Goal: Task Accomplishment & Management: Use online tool/utility

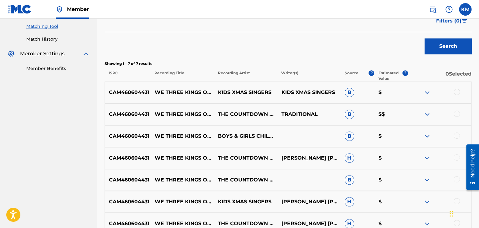
scroll to position [197, 0]
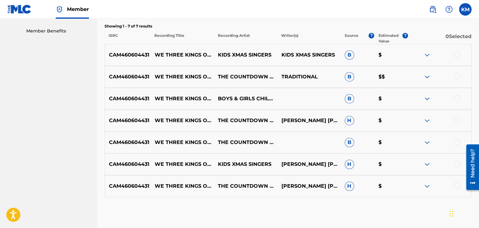
click at [457, 53] on div at bounding box center [456, 54] width 6 height 6
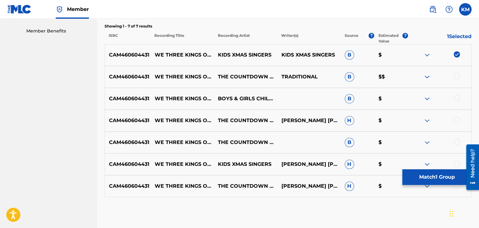
click at [457, 74] on div at bounding box center [456, 76] width 6 height 6
click at [457, 98] on div at bounding box center [456, 98] width 6 height 6
click at [457, 120] on div at bounding box center [456, 120] width 6 height 6
click at [456, 141] on div at bounding box center [456, 142] width 6 height 6
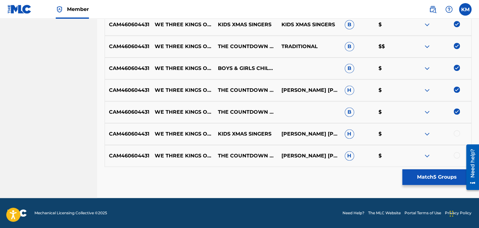
click at [456, 132] on div at bounding box center [456, 133] width 6 height 6
click at [456, 155] on div at bounding box center [456, 155] width 6 height 6
click at [424, 179] on button "Match 7 Groups" at bounding box center [436, 178] width 69 height 16
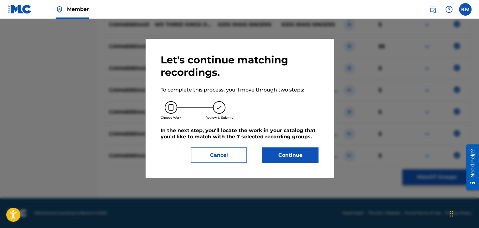
click at [291, 157] on button "Continue" at bounding box center [290, 156] width 56 height 16
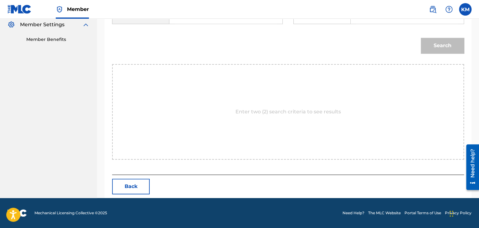
scroll to position [94, 0]
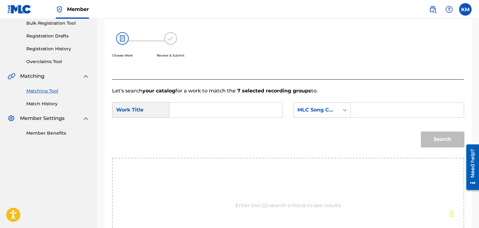
paste input "We Three Kings of Orient Are"
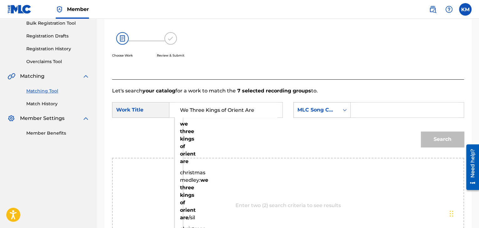
type input "We Three Kings of Orient Are"
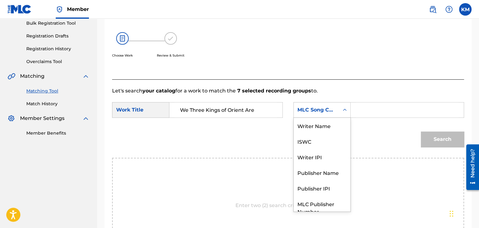
click at [345, 109] on icon "Search Form" at bounding box center [344, 110] width 6 height 6
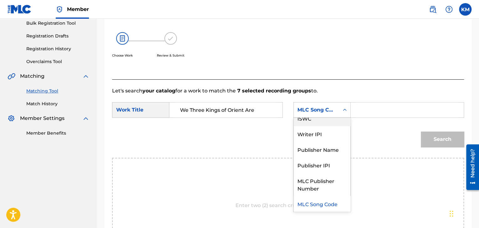
scroll to position [0, 0]
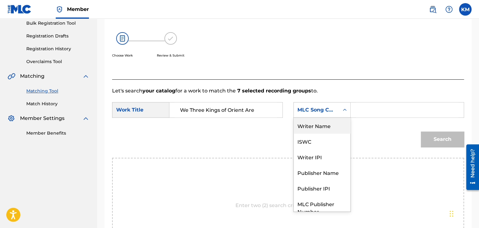
click at [334, 120] on div "Writer Name" at bounding box center [321, 126] width 57 height 16
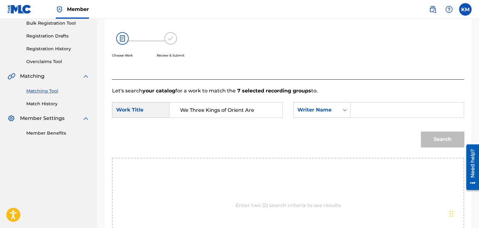
paste input "The Countdown Kids"
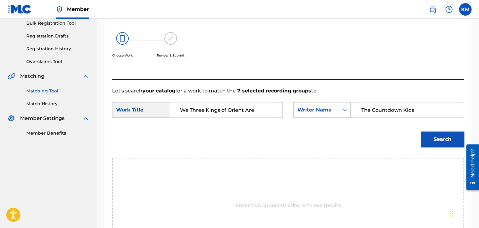
type input "The Countdown Kids"
click at [430, 139] on button "Search" at bounding box center [442, 140] width 43 height 16
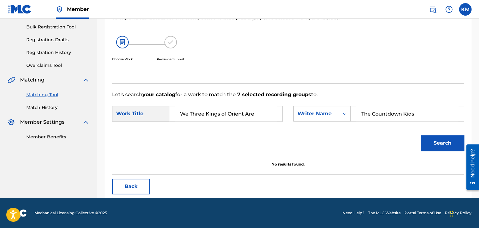
scroll to position [91, 0]
drag, startPoint x: 415, startPoint y: 113, endPoint x: 322, endPoint y: 112, distance: 92.9
click at [322, 112] on div "SearchWithCriteriaae0a3432-0a86-4b41-b1a3-cc539c825378 Writer Name The Countdow…" at bounding box center [378, 114] width 171 height 16
paste input "[PERSON_NAME]"
type input "[PERSON_NAME]"
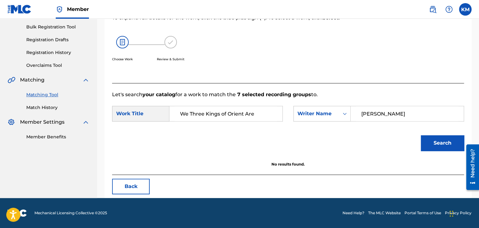
click at [438, 140] on button "Search" at bounding box center [442, 143] width 43 height 16
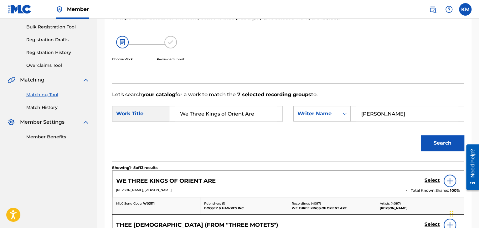
click at [339, 116] on div "Search Form" at bounding box center [344, 113] width 11 height 11
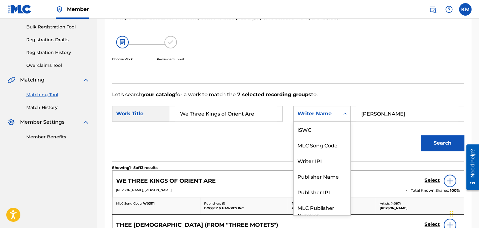
scroll to position [23, 0]
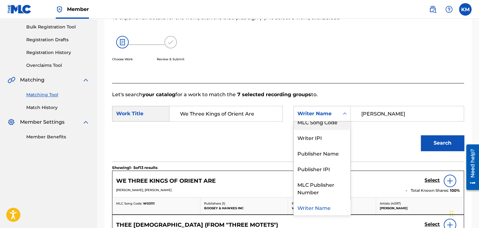
click at [330, 124] on div "MLC Song Code" at bounding box center [321, 122] width 57 height 16
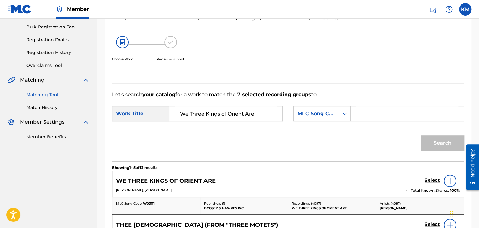
click at [368, 112] on input "Search Form" at bounding box center [407, 113] width 102 height 15
paste input "W03111"
type input "W03111"
click at [442, 145] on button "Search" at bounding box center [442, 143] width 43 height 16
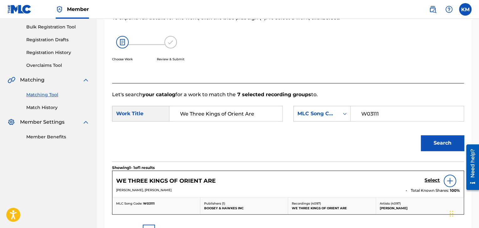
scroll to position [122, 0]
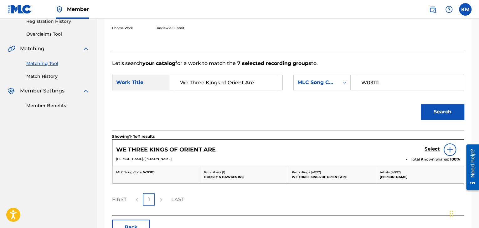
click at [448, 151] on img at bounding box center [450, 150] width 8 height 8
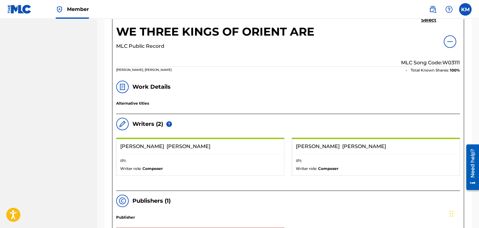
scroll to position [247, 0]
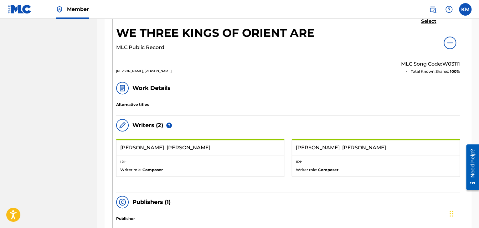
click at [447, 39] on div at bounding box center [449, 43] width 13 height 13
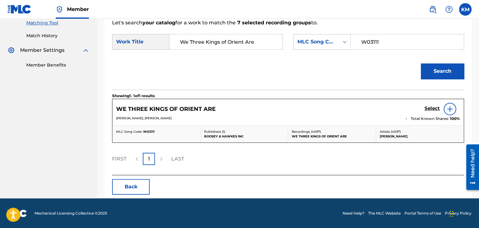
click at [53, 38] on link "Match History" at bounding box center [57, 36] width 63 height 7
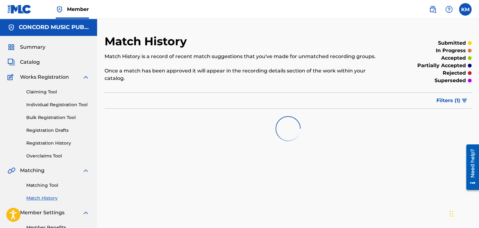
click at [52, 184] on link "Matching Tool" at bounding box center [57, 185] width 63 height 7
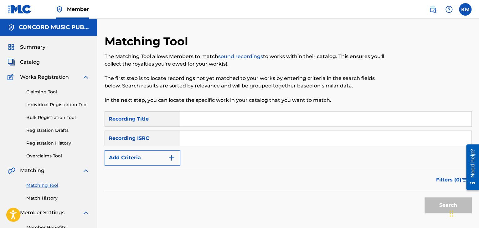
click at [207, 135] on input "Search Form" at bounding box center [325, 138] width 291 height 15
paste input "USDM31569501"
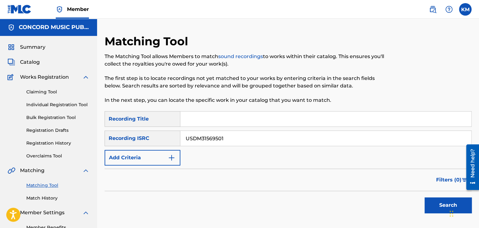
type input "USDM31569501"
click at [427, 204] on button "Search" at bounding box center [447, 206] width 47 height 16
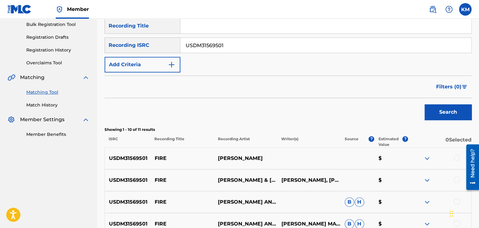
scroll to position [188, 0]
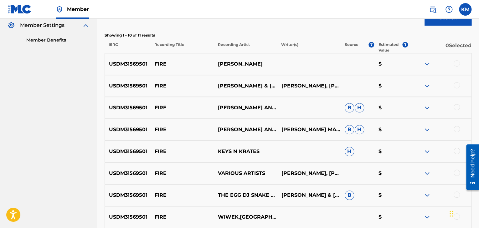
click at [457, 63] on div at bounding box center [456, 63] width 6 height 6
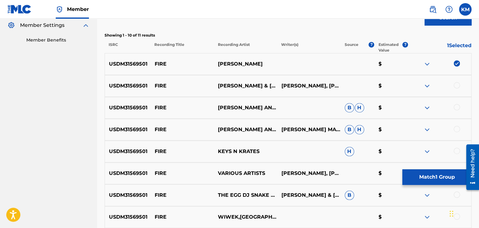
click at [455, 85] on div at bounding box center [456, 85] width 6 height 6
click at [456, 106] on div at bounding box center [456, 107] width 6 height 6
click at [456, 131] on div at bounding box center [456, 129] width 6 height 6
click at [457, 150] on div at bounding box center [456, 151] width 6 height 6
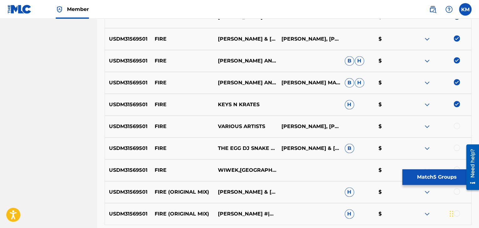
scroll to position [282, 0]
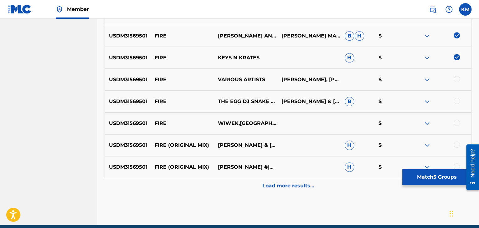
click at [456, 80] on div at bounding box center [456, 79] width 6 height 6
click at [455, 102] on div at bounding box center [456, 101] width 6 height 6
click at [456, 122] on div at bounding box center [456, 123] width 6 height 6
click at [457, 144] on div at bounding box center [456, 145] width 6 height 6
click at [456, 164] on div at bounding box center [456, 167] width 6 height 6
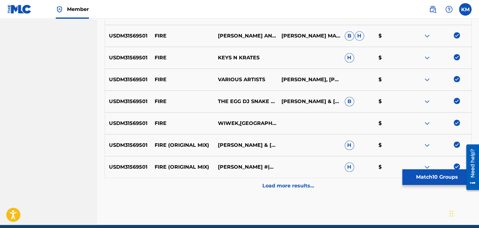
click at [297, 184] on p "Load more results..." at bounding box center [288, 186] width 52 height 8
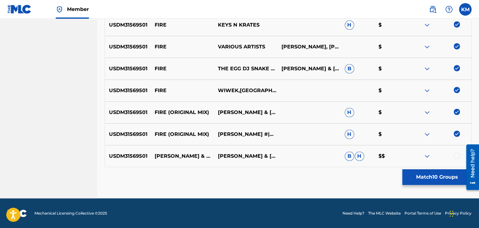
scroll to position [315, 0]
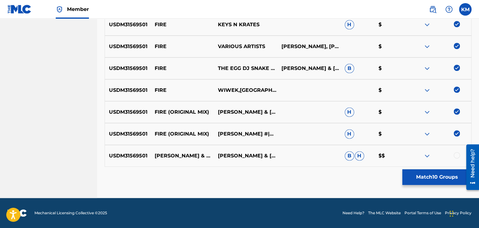
click at [457, 154] on div at bounding box center [456, 155] width 6 height 6
click at [427, 178] on button "Match 11 Groups" at bounding box center [436, 178] width 69 height 16
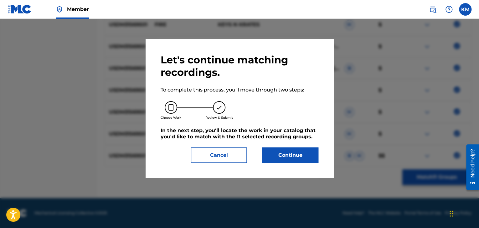
click at [280, 150] on button "Continue" at bounding box center [290, 156] width 56 height 16
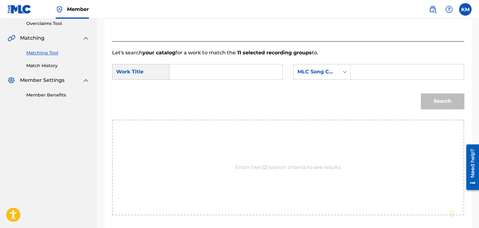
scroll to position [94, 0]
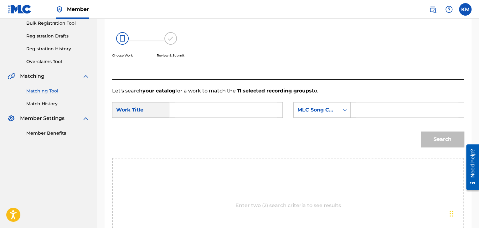
click at [194, 99] on form "SearchWithCriteria6ce1bc54-9fb3-4233-b1b6-e7893b660c1d Work Title SearchWithCri…" at bounding box center [288, 126] width 352 height 63
click at [195, 112] on input "Search Form" at bounding box center [226, 110] width 102 height 15
paste input "Fire"
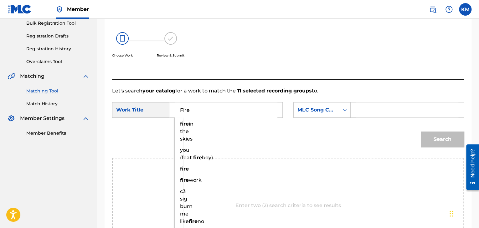
type input "Fire"
click at [339, 112] on div "Search Form" at bounding box center [344, 110] width 11 height 11
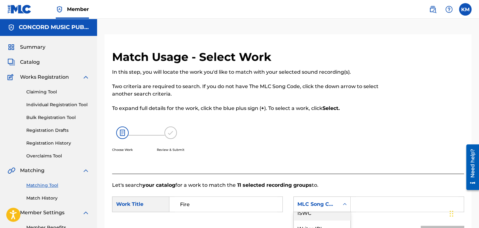
scroll to position [0, 0]
click at [324, 218] on div "Writer Name" at bounding box center [321, 220] width 57 height 16
click at [355, 205] on div "Search Form" at bounding box center [406, 205] width 113 height 16
click at [356, 205] on input "Search Form" at bounding box center [407, 204] width 102 height 15
paste input "[DEMOGRAPHIC_DATA]"
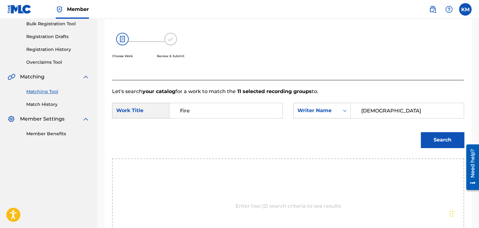
click at [434, 143] on button "Search" at bounding box center [442, 140] width 43 height 16
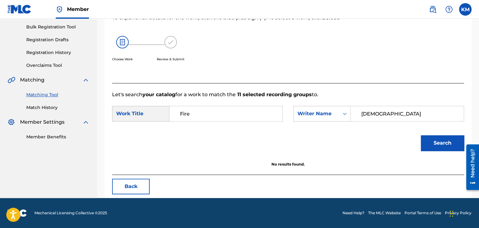
scroll to position [91, 0]
drag, startPoint x: 388, startPoint y: 113, endPoint x: 313, endPoint y: 118, distance: 75.3
click at [313, 118] on div "SearchWithCriteria9eeb3766-d47c-4045-be20-45726b6085f9 Writer Name [PERSON_NAME]" at bounding box center [378, 114] width 171 height 16
type input "[PERSON_NAME]"
click at [421, 135] on button "Search" at bounding box center [442, 143] width 43 height 16
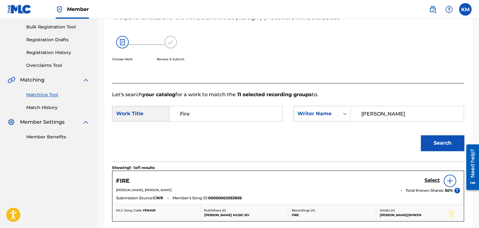
click at [430, 178] on h5 "Select" at bounding box center [431, 181] width 15 height 6
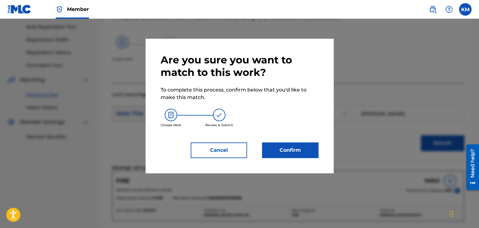
click at [285, 146] on button "Confirm" at bounding box center [290, 151] width 56 height 16
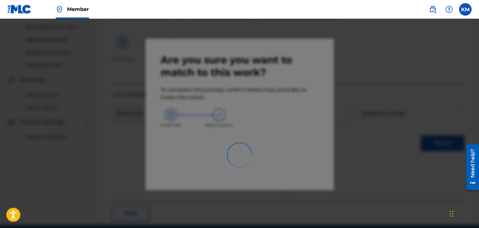
scroll to position [40, 0]
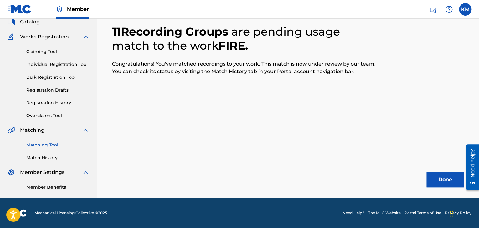
click at [439, 174] on button "Done" at bounding box center [445, 180] width 38 height 16
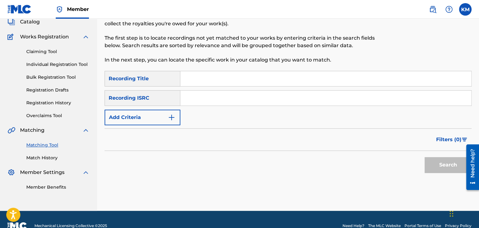
click at [235, 103] on input "Search Form" at bounding box center [325, 98] width 291 height 15
paste input "UK3AZ1411741"
type input "UK3AZ1411741"
click at [446, 164] on button "Search" at bounding box center [447, 165] width 47 height 16
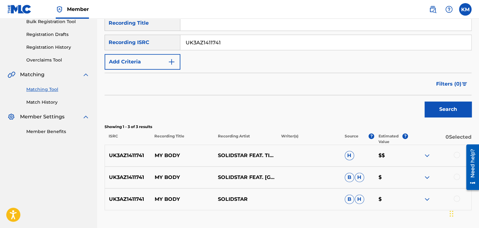
scroll to position [140, 0]
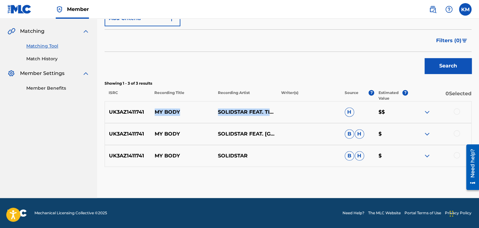
drag, startPoint x: 155, startPoint y: 111, endPoint x: 269, endPoint y: 118, distance: 114.7
click at [269, 118] on div "UK3AZ1411741 MY BODY SOLIDSTAR FEAT. TIMAYA,SOLIDSTAR H $$" at bounding box center [288, 112] width 367 height 22
copy div "MY BODY SOLIDSTAR FEAT. TIMAYA,SOLIDSTAR"
click at [457, 111] on div at bounding box center [456, 112] width 6 height 6
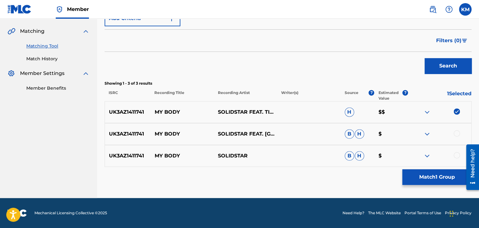
click at [457, 135] on div at bounding box center [456, 133] width 6 height 6
click at [456, 155] on div at bounding box center [456, 155] width 6 height 6
click at [416, 181] on button "Match 3 Groups" at bounding box center [436, 178] width 69 height 16
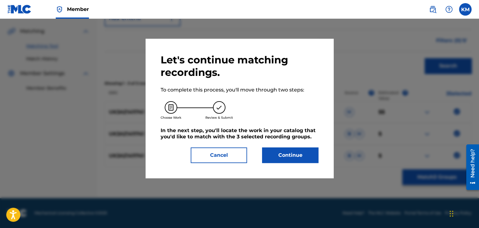
click at [305, 158] on button "Continue" at bounding box center [290, 156] width 56 height 16
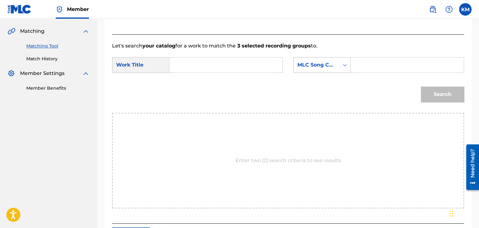
click at [345, 64] on icon "Search Form" at bounding box center [344, 65] width 6 height 6
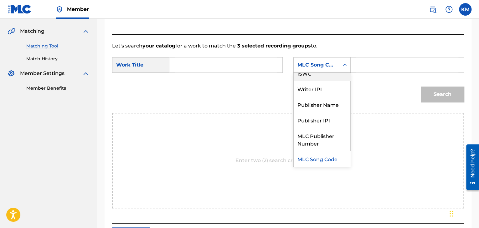
scroll to position [0, 0]
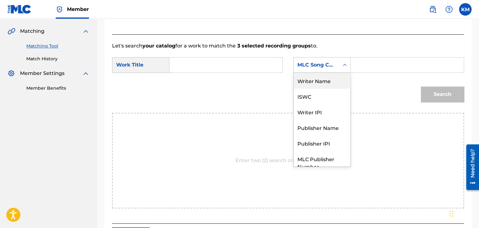
click at [342, 79] on div "Writer Name" at bounding box center [321, 81] width 57 height 16
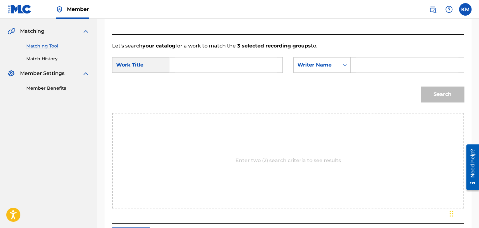
click at [356, 64] on input "Search Form" at bounding box center [407, 65] width 102 height 15
paste input "[PERSON_NAME]"
type input "[PERSON_NAME]"
click at [229, 68] on input "Search Form" at bounding box center [226, 65] width 102 height 15
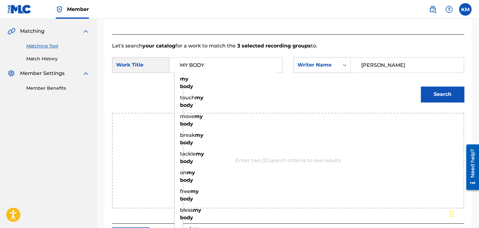
type input "MY BODY"
click at [421, 87] on button "Search" at bounding box center [442, 95] width 43 height 16
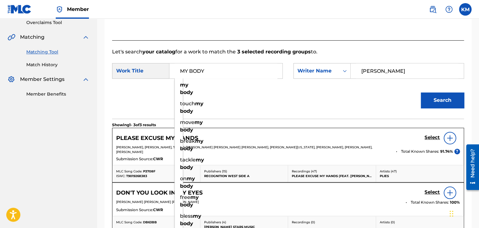
scroll to position [87, 0]
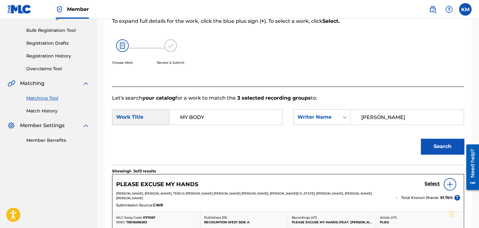
click at [37, 110] on link "Match History" at bounding box center [57, 111] width 63 height 7
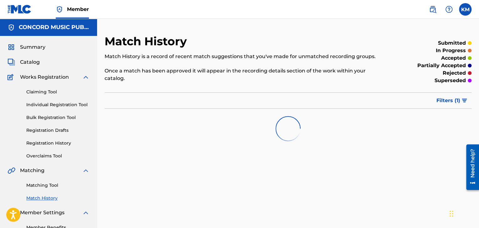
click at [53, 182] on div "Matching Tool Match History" at bounding box center [49, 188] width 82 height 27
click at [54, 186] on link "Matching Tool" at bounding box center [57, 185] width 63 height 7
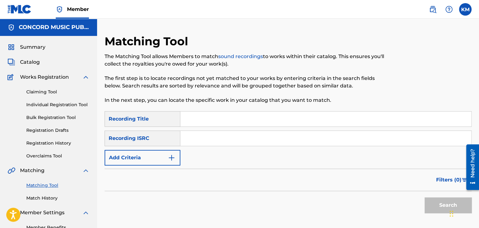
click at [201, 141] on input "Search Form" at bounding box center [325, 138] width 291 height 15
paste input "USG7D1890635"
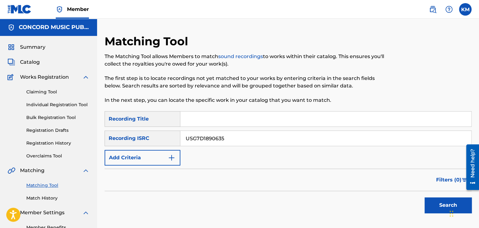
type input "USG7D1890635"
click at [436, 199] on button "Search" at bounding box center [447, 206] width 47 height 16
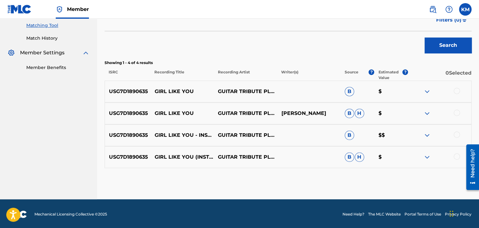
scroll to position [161, 0]
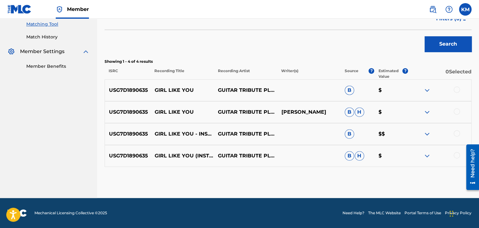
click at [457, 156] on div at bounding box center [456, 155] width 6 height 6
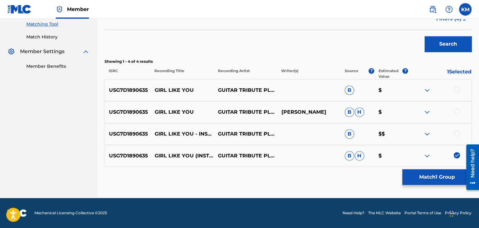
click at [456, 132] on div at bounding box center [456, 133] width 6 height 6
click at [455, 113] on div at bounding box center [456, 112] width 6 height 6
click at [455, 91] on div at bounding box center [456, 90] width 6 height 6
click at [428, 178] on button "Match 4 Groups" at bounding box center [436, 178] width 69 height 16
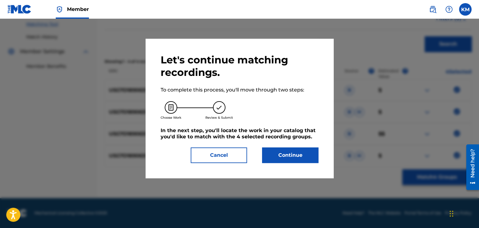
click at [283, 154] on button "Continue" at bounding box center [290, 156] width 56 height 16
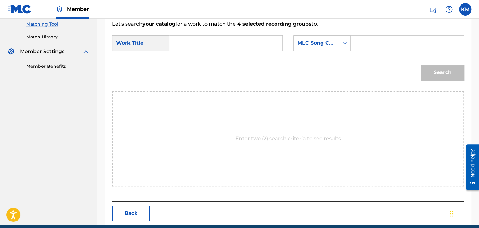
click at [198, 43] on input "Search Form" at bounding box center [226, 43] width 102 height 15
paste input "Girl Like You - Instrumental"
type input "Girl Like You - Instrumental"
click at [344, 43] on icon "Search Form" at bounding box center [344, 43] width 6 height 6
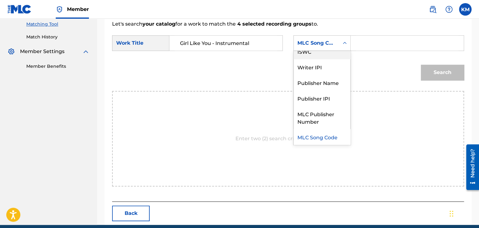
scroll to position [0, 0]
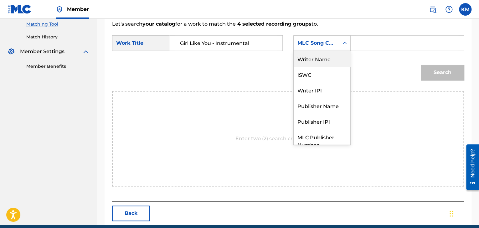
click at [332, 58] on div "Writer Name" at bounding box center [321, 59] width 57 height 16
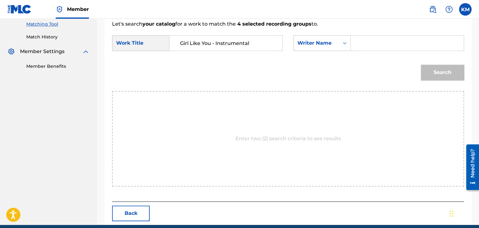
click at [359, 44] on input "Search Form" at bounding box center [407, 43] width 102 height 15
paste input "Hazzard"
type input "Hazzard"
click at [431, 73] on button "Search" at bounding box center [442, 73] width 43 height 16
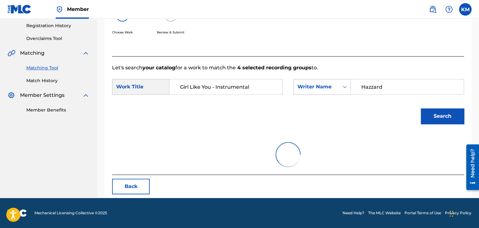
scroll to position [161, 0]
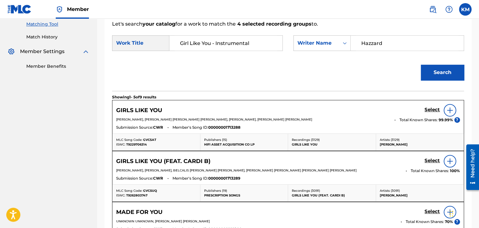
click at [432, 110] on h5 "Select" at bounding box center [431, 110] width 15 height 6
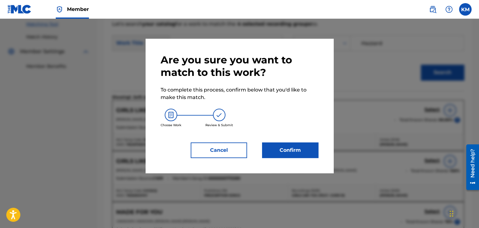
click at [275, 152] on button "Confirm" at bounding box center [290, 151] width 56 height 16
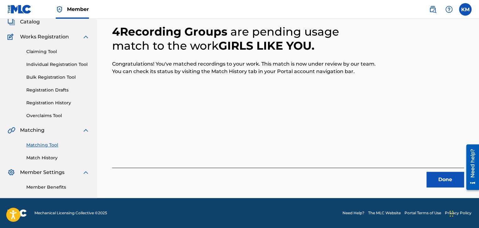
scroll to position [40, 0]
click at [449, 173] on button "Done" at bounding box center [445, 180] width 38 height 16
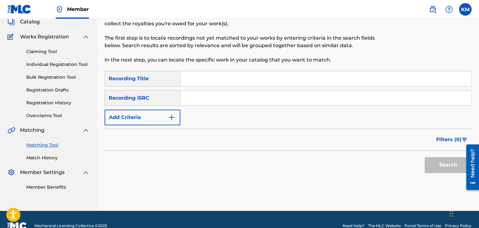
click at [206, 95] on input "Search Form" at bounding box center [325, 98] width 291 height 15
paste input "GBAYK9900201"
type input "GBAYK9900201"
click at [437, 170] on button "Search" at bounding box center [447, 165] width 47 height 16
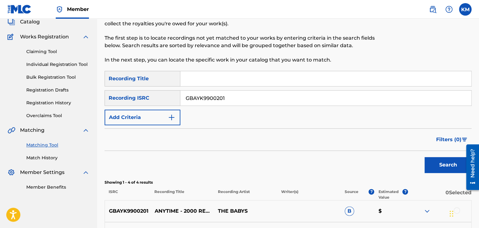
scroll to position [161, 0]
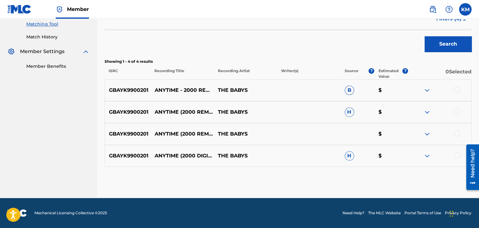
click at [457, 156] on div at bounding box center [456, 155] width 6 height 6
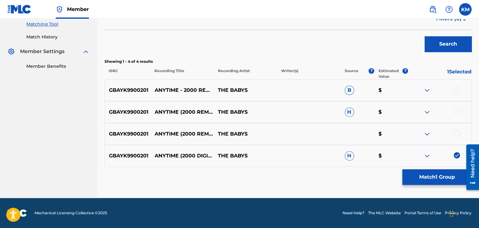
click at [456, 132] on div at bounding box center [456, 133] width 6 height 6
click at [456, 112] on div at bounding box center [456, 112] width 6 height 6
click at [456, 88] on div at bounding box center [456, 90] width 6 height 6
click at [426, 178] on button "Match 4 Groups" at bounding box center [436, 178] width 69 height 16
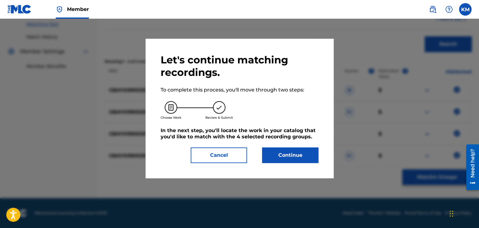
click at [295, 153] on button "Continue" at bounding box center [290, 156] width 56 height 16
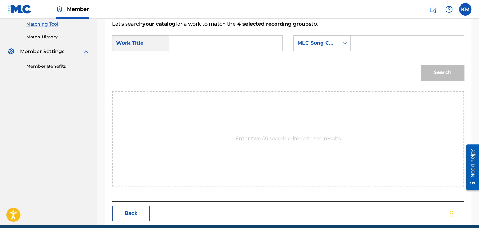
click at [196, 45] on input "Search Form" at bounding box center [226, 43] width 102 height 15
paste input "Anytime - 2000 Remaster"
type input "Anytime - 2000 Remaster"
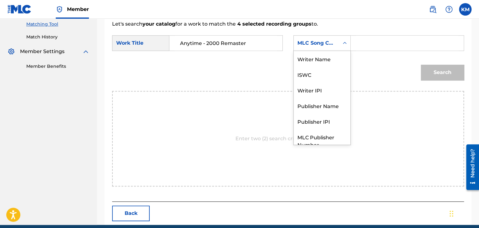
click at [344, 40] on div "Search Form" at bounding box center [344, 43] width 11 height 11
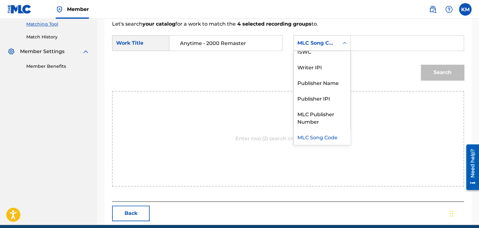
scroll to position [0, 0]
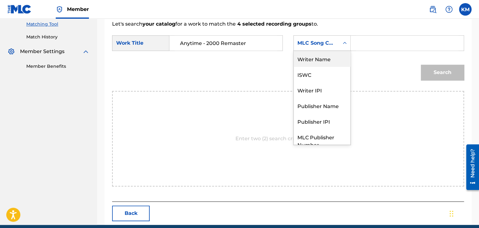
click at [340, 53] on div "Writer Name" at bounding box center [321, 59] width 57 height 16
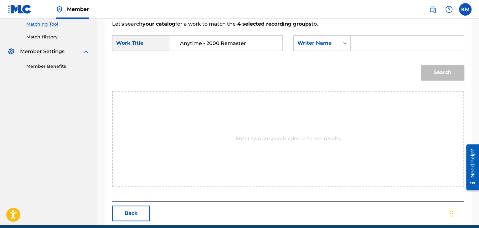
click at [365, 47] on input "Search Form" at bounding box center [407, 43] width 102 height 15
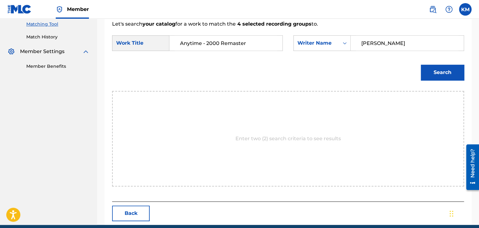
click at [425, 72] on button "Search" at bounding box center [442, 73] width 43 height 16
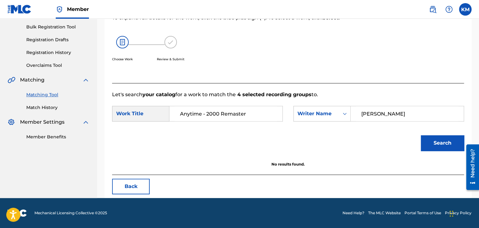
scroll to position [91, 0]
drag, startPoint x: 390, startPoint y: 116, endPoint x: 298, endPoint y: 109, distance: 92.3
click at [298, 109] on div "SearchWithCriteriaa279c46f-266f-4286-a974-c3e2e3bdcdd6 Writer Name [PERSON_NAME]" at bounding box center [378, 114] width 171 height 16
click at [421, 135] on button "Search" at bounding box center [442, 143] width 43 height 16
drag, startPoint x: 286, startPoint y: 110, endPoint x: 270, endPoint y: 112, distance: 16.1
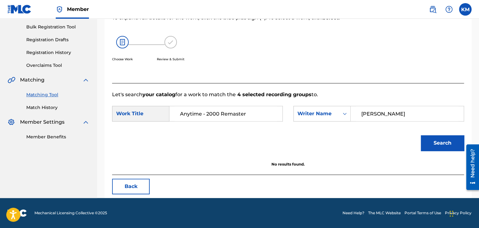
click at [270, 112] on div "SearchWithCriteria6ce1bc54-9fb3-4233-b1b6-e7893b660c1d Work Title Anytime - 200…" at bounding box center [288, 115] width 352 height 19
click at [421, 135] on button "Search" at bounding box center [442, 143] width 43 height 16
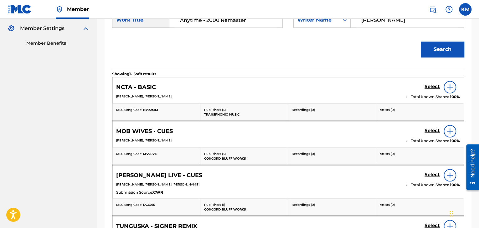
scroll to position [28, 0]
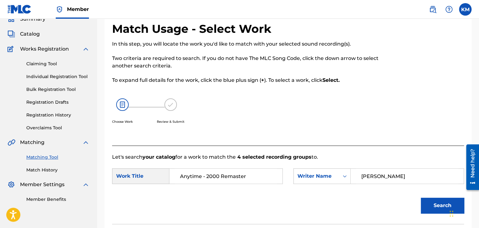
drag, startPoint x: 398, startPoint y: 177, endPoint x: 222, endPoint y: 194, distance: 176.6
click at [222, 194] on form "SearchWithCriteria6ce1bc54-9fb3-4233-b1b6-e7893b660c1d Work Title Anytime - 200…" at bounding box center [288, 192] width 352 height 63
click at [431, 201] on button "Search" at bounding box center [442, 206] width 43 height 16
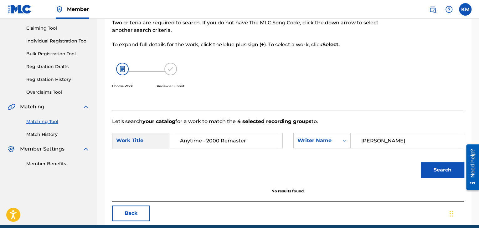
scroll to position [91, 0]
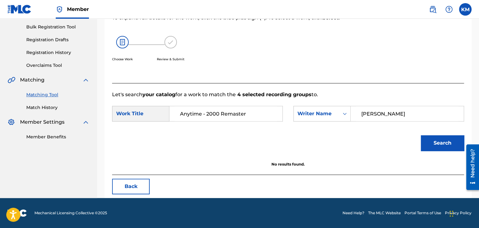
drag, startPoint x: 389, startPoint y: 117, endPoint x: 266, endPoint y: 129, distance: 122.9
click at [266, 129] on form "SearchWithCriteria6ce1bc54-9fb3-4233-b1b6-e7893b660c1d Work Title Anytime - 200…" at bounding box center [288, 130] width 352 height 63
type input "[PERSON_NAME]"
click at [421, 135] on button "Search" at bounding box center [442, 143] width 43 height 16
click at [57, 110] on link "Match History" at bounding box center [57, 108] width 63 height 7
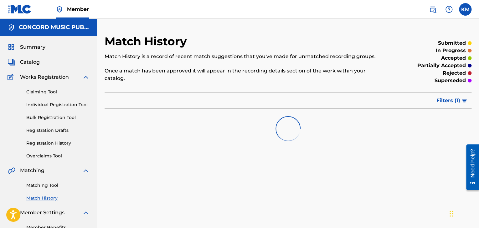
click at [53, 186] on link "Matching Tool" at bounding box center [57, 185] width 63 height 7
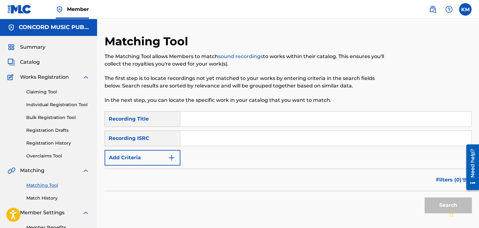
click at [208, 143] on input "Search Form" at bounding box center [325, 138] width 291 height 15
paste input "DEF057003032"
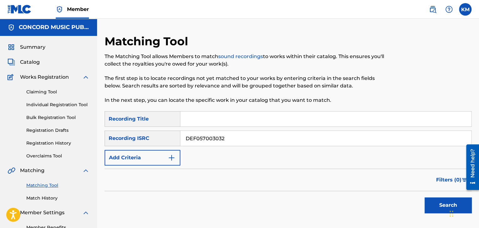
type input "DEF057003032"
click at [438, 204] on button "Search" at bounding box center [447, 206] width 47 height 16
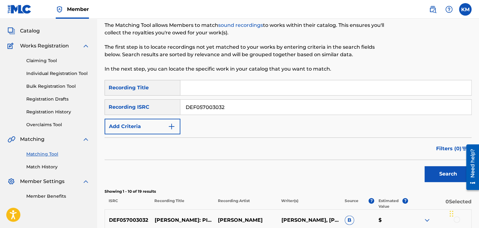
click at [54, 166] on link "Match History" at bounding box center [57, 167] width 63 height 7
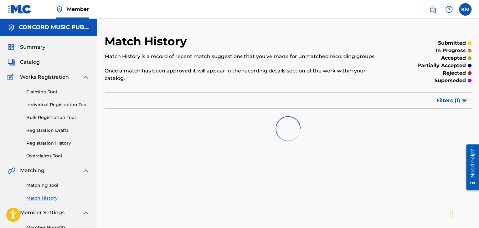
click at [52, 186] on link "Matching Tool" at bounding box center [57, 185] width 63 height 7
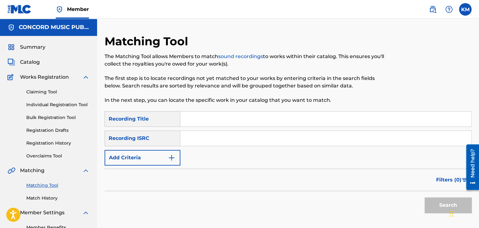
click at [209, 135] on input "Search Form" at bounding box center [325, 138] width 291 height 15
paste input "USAT21001805"
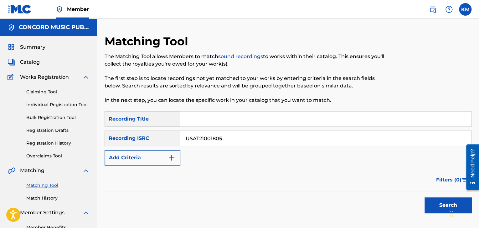
type input "USAT21001805"
click at [438, 205] on button "Search" at bounding box center [447, 206] width 47 height 16
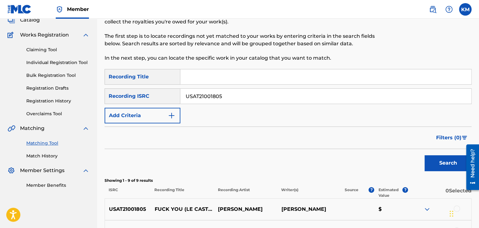
scroll to position [188, 0]
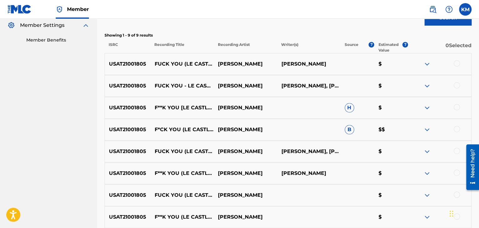
click at [457, 62] on div at bounding box center [456, 63] width 6 height 6
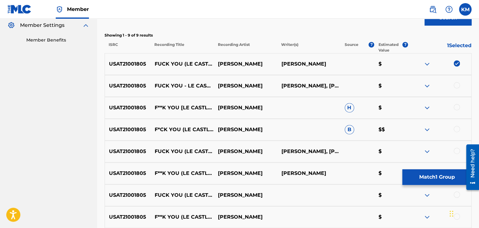
click at [457, 85] on div at bounding box center [456, 85] width 6 height 6
click at [457, 108] on div at bounding box center [456, 107] width 6 height 6
click at [457, 130] on div at bounding box center [456, 129] width 6 height 6
click at [457, 149] on div at bounding box center [456, 151] width 6 height 6
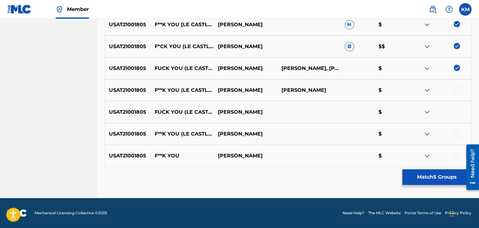
click at [455, 92] on div at bounding box center [456, 90] width 6 height 6
click at [455, 113] on div at bounding box center [456, 112] width 6 height 6
click at [456, 133] on div at bounding box center [456, 133] width 6 height 6
click at [456, 153] on div at bounding box center [456, 155] width 6 height 6
click at [431, 174] on button "Match 9 Groups" at bounding box center [436, 178] width 69 height 16
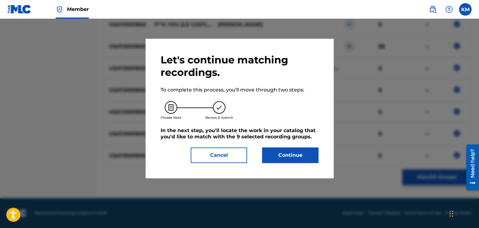
click at [294, 151] on button "Continue" at bounding box center [290, 156] width 56 height 16
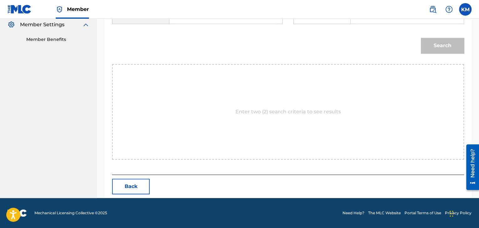
scroll to position [94, 0]
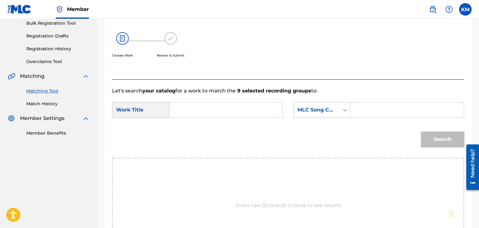
click at [191, 110] on input "Search Form" at bounding box center [226, 110] width 102 height 15
paste input "Fuck You - Le Castle Vania Remix"
type input "Fuck You - Le Castle Vania Remix"
click at [347, 106] on div "Search Form" at bounding box center [344, 110] width 11 height 11
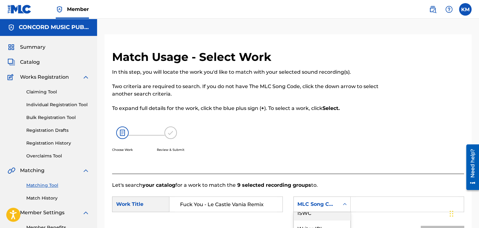
scroll to position [0, 0]
click at [319, 215] on div "Writer Name" at bounding box center [321, 220] width 57 height 16
click at [356, 199] on input "Search Form" at bounding box center [407, 204] width 102 height 15
paste input "[PERSON_NAME]"
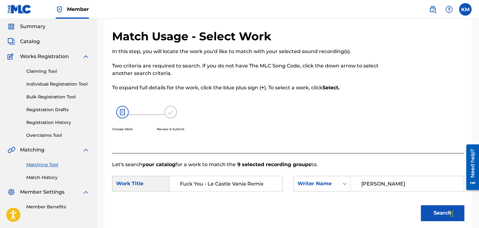
scroll to position [63, 0]
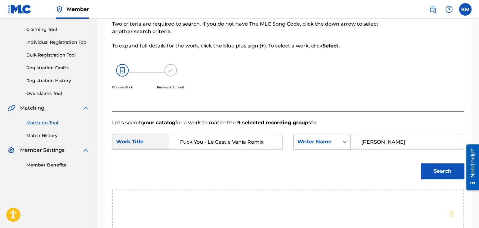
type input "[PERSON_NAME]"
click at [430, 175] on button "Search" at bounding box center [442, 172] width 43 height 16
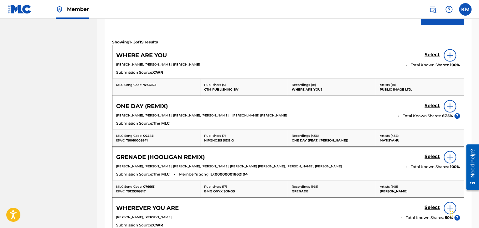
scroll to position [91, 0]
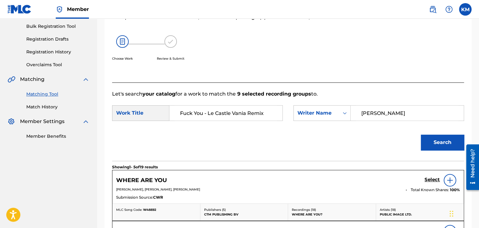
drag, startPoint x: 203, startPoint y: 112, endPoint x: 279, endPoint y: 113, distance: 76.0
click at [279, 113] on div "Fuck You - Le Castle Vania Remix" at bounding box center [225, 113] width 113 height 16
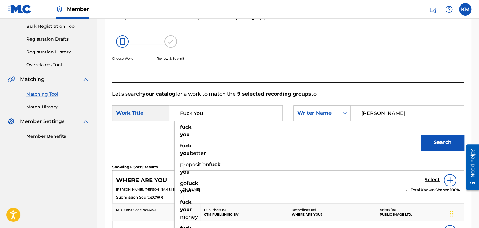
type input "Fuck You"
click at [436, 139] on button "Search" at bounding box center [442, 143] width 43 height 16
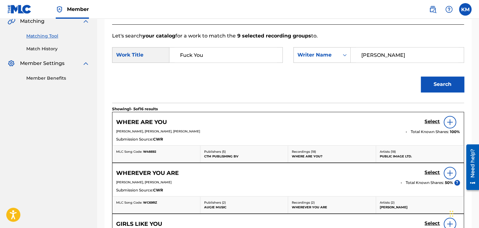
scroll to position [123, 0]
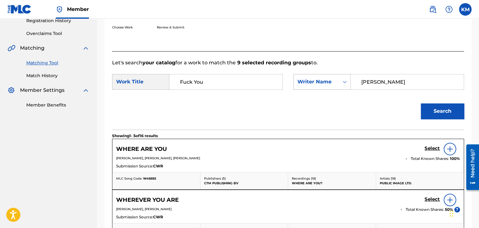
paste input "awrenc"
drag, startPoint x: 383, startPoint y: 84, endPoint x: 314, endPoint y: 84, distance: 68.5
click at [314, 84] on div "SearchWithCriteriaac6bf72c-c7bb-4fa3-9c5a-1decaad47060 Writer Name [PERSON_NAME]" at bounding box center [378, 82] width 171 height 16
type input "[PERSON_NAME]"
click at [448, 112] on button "Search" at bounding box center [442, 112] width 43 height 16
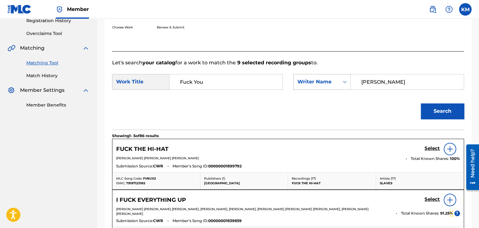
click at [345, 83] on icon "Search Form" at bounding box center [344, 82] width 6 height 6
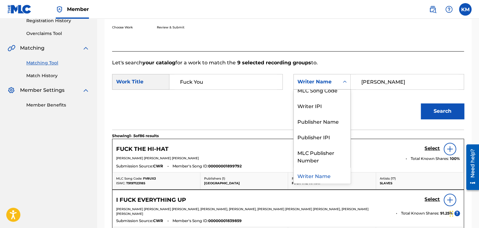
scroll to position [0, 0]
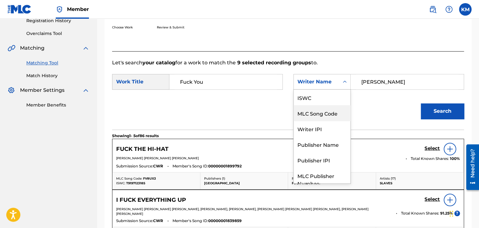
click at [339, 118] on div "MLC Song Code" at bounding box center [321, 113] width 57 height 16
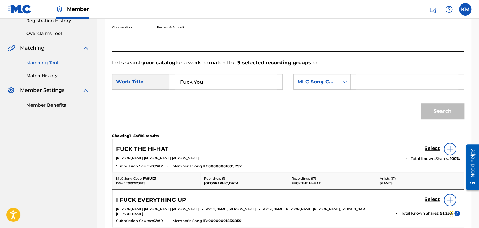
click at [362, 80] on input "Search Form" at bounding box center [407, 81] width 102 height 15
paste input "K01803"
type input "K01803"
click at [434, 104] on button "Search" at bounding box center [442, 112] width 43 height 16
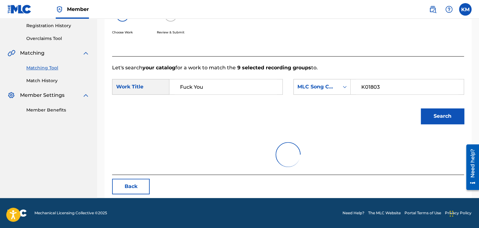
scroll to position [91, 0]
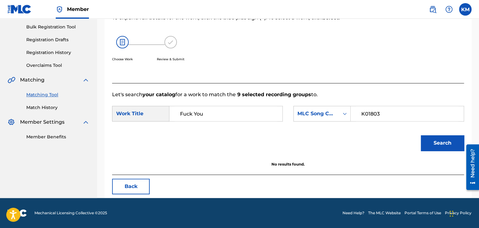
click at [42, 109] on link "Match History" at bounding box center [57, 108] width 63 height 7
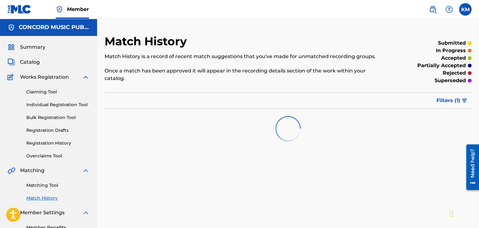
click at [51, 186] on link "Matching Tool" at bounding box center [57, 185] width 63 height 7
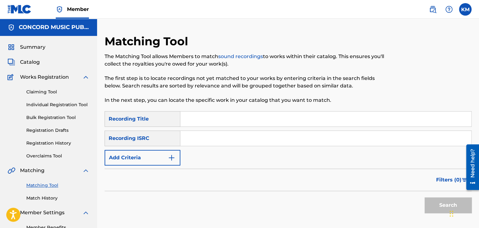
click at [196, 140] on input "Search Form" at bounding box center [325, 138] width 291 height 15
paste input "USLD90805089"
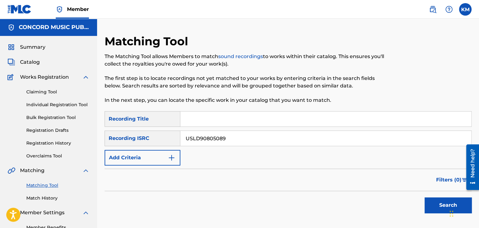
type input "USLD90805089"
click at [432, 202] on button "Search" at bounding box center [447, 206] width 47 height 16
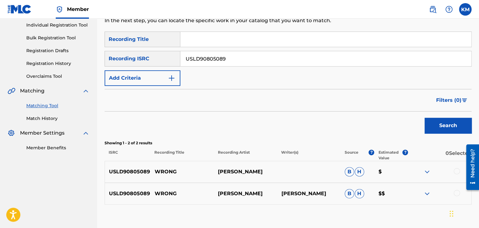
scroll to position [118, 0]
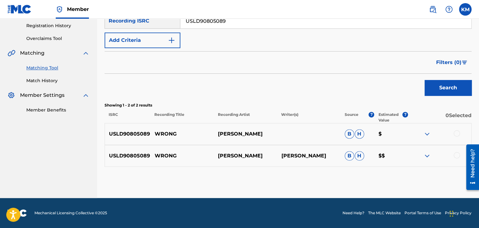
click at [455, 156] on div at bounding box center [456, 155] width 6 height 6
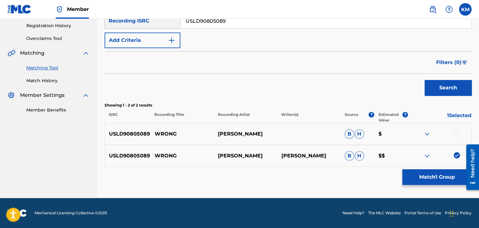
click at [455, 132] on div at bounding box center [456, 133] width 6 height 6
click at [445, 172] on button "Match 2 Groups" at bounding box center [436, 178] width 69 height 16
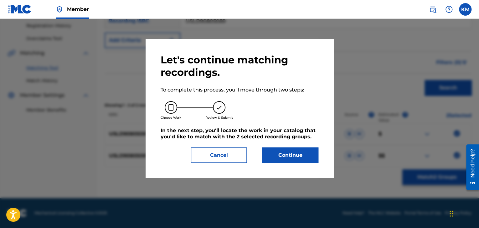
click at [293, 159] on button "Continue" at bounding box center [290, 156] width 56 height 16
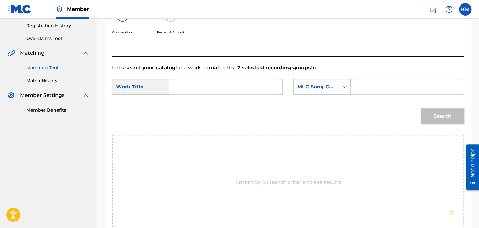
click at [205, 89] on input "Search Form" at bounding box center [226, 86] width 102 height 15
paste input "Wrong"
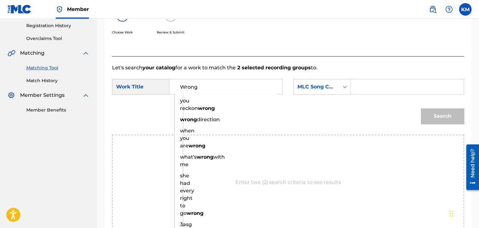
type input "Wrong"
click at [347, 86] on icon "Search Form" at bounding box center [344, 87] width 6 height 6
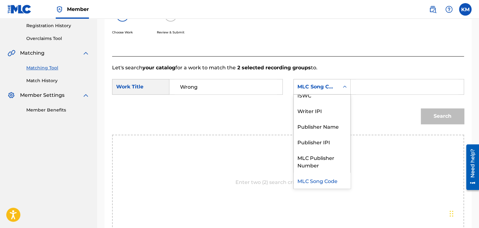
scroll to position [0, 0]
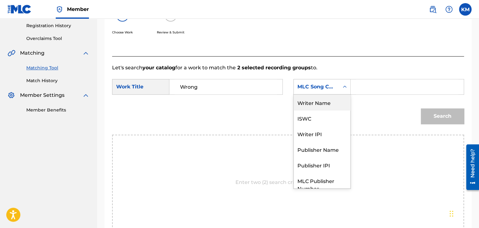
click at [340, 103] on div "Writer Name" at bounding box center [321, 103] width 57 height 16
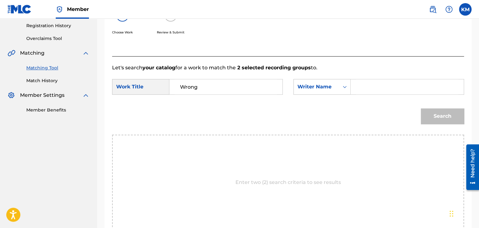
click at [357, 84] on input "Search Form" at bounding box center [407, 86] width 102 height 15
paste input "[PERSON_NAME]"
type input "[PERSON_NAME]"
click at [447, 112] on button "Search" at bounding box center [442, 117] width 43 height 16
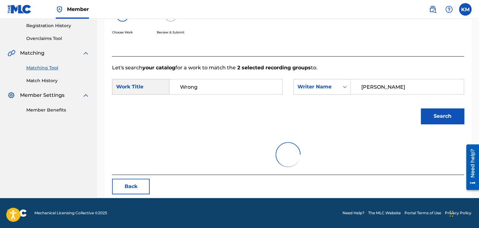
scroll to position [91, 0]
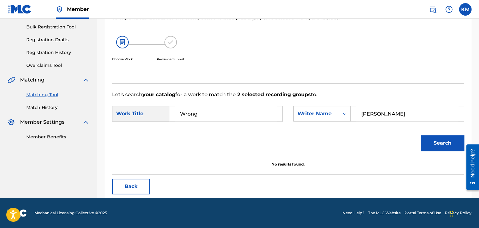
click at [54, 108] on link "Match History" at bounding box center [57, 108] width 63 height 7
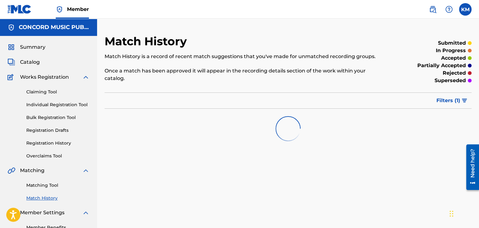
click at [57, 187] on link "Matching Tool" at bounding box center [57, 185] width 63 height 7
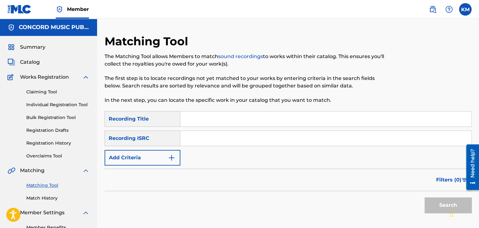
click at [237, 135] on input "Search Form" at bounding box center [325, 138] width 291 height 15
paste input "TCADB1701086"
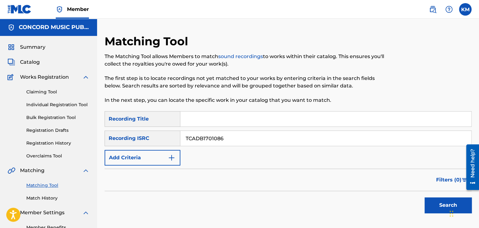
type input "TCADB1701086"
click at [432, 201] on button "Search" at bounding box center [447, 206] width 47 height 16
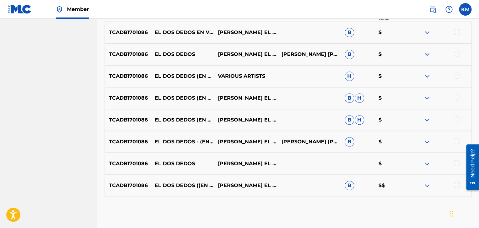
scroll to position [249, 0]
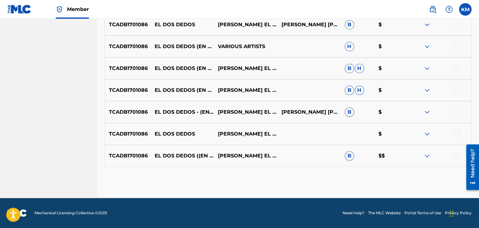
click at [455, 156] on div at bounding box center [456, 155] width 6 height 6
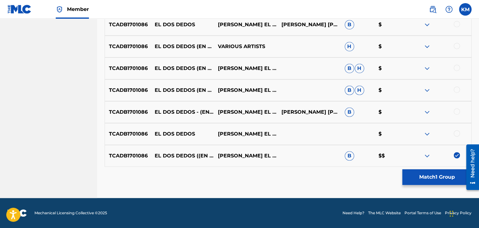
click at [459, 134] on div at bounding box center [456, 133] width 6 height 6
click at [458, 111] on div at bounding box center [456, 112] width 6 height 6
click at [457, 87] on div at bounding box center [456, 90] width 6 height 6
click at [457, 68] on div at bounding box center [456, 68] width 6 height 6
click at [456, 47] on div at bounding box center [456, 46] width 6 height 6
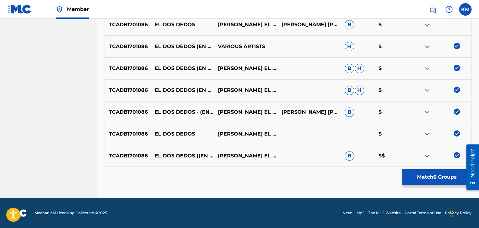
scroll to position [186, 0]
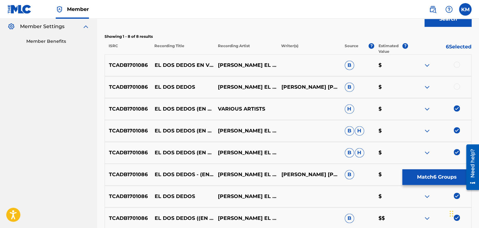
click at [458, 85] on div at bounding box center [456, 87] width 6 height 6
click at [457, 64] on div at bounding box center [456, 65] width 6 height 6
click at [415, 176] on button "Match 8 Groups" at bounding box center [436, 178] width 69 height 16
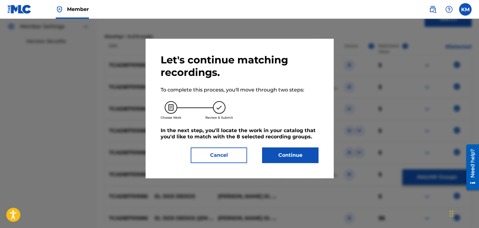
click at [278, 153] on button "Continue" at bounding box center [290, 156] width 56 height 16
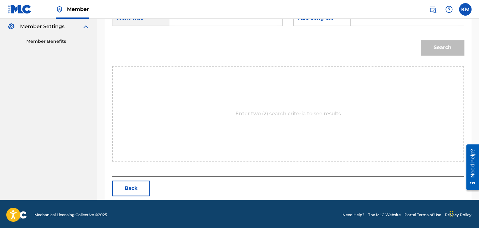
scroll to position [124, 0]
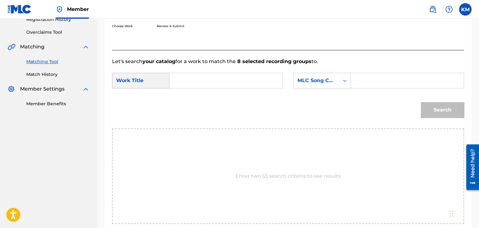
click at [200, 74] on input "Search Form" at bounding box center [226, 80] width 102 height 15
paste input "El Dos Dedos - (en Vivo)"
type input "El Dos Dedos - (en Vivo)"
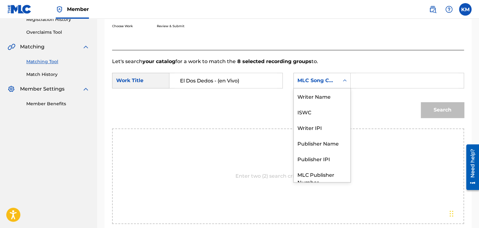
click at [345, 80] on icon "Search Form" at bounding box center [344, 81] width 6 height 6
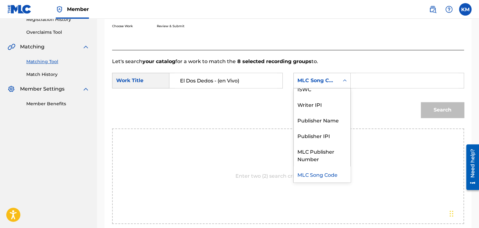
scroll to position [0, 0]
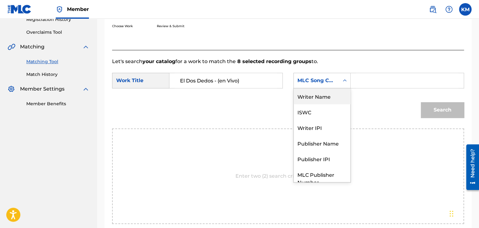
click at [334, 101] on div "Writer Name" at bounding box center [321, 97] width 57 height 16
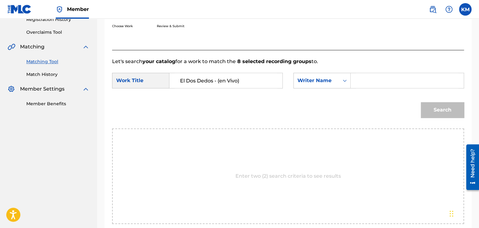
click at [356, 85] on input "Search Form" at bounding box center [407, 80] width 102 height 15
paste input "[PERSON_NAME]"
type input "[PERSON_NAME]"
click at [445, 116] on button "Search" at bounding box center [442, 110] width 43 height 16
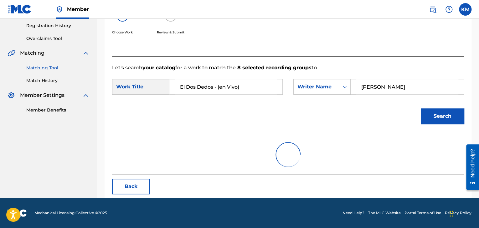
scroll to position [124, 0]
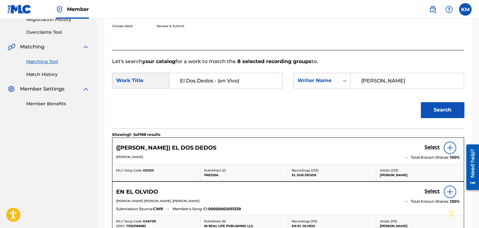
click at [434, 146] on h5 "Select" at bounding box center [431, 148] width 15 height 6
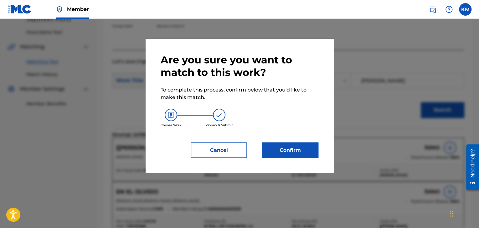
click at [287, 151] on button "Confirm" at bounding box center [290, 151] width 56 height 16
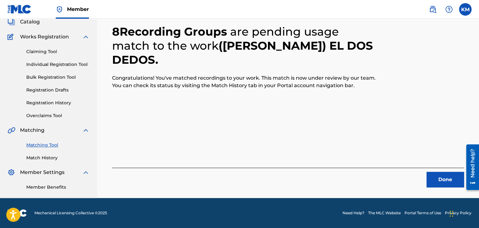
scroll to position [40, 0]
click at [442, 176] on button "Done" at bounding box center [445, 180] width 38 height 16
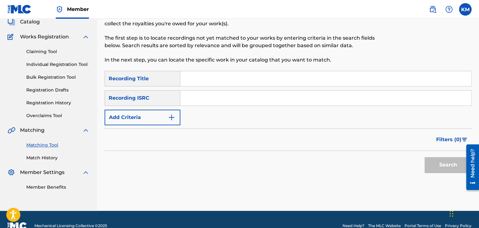
click at [187, 99] on input "Search Form" at bounding box center [325, 98] width 291 height 15
paste input "GBF075410490"
type input "GBF075410490"
click at [433, 163] on button "Search" at bounding box center [447, 165] width 47 height 16
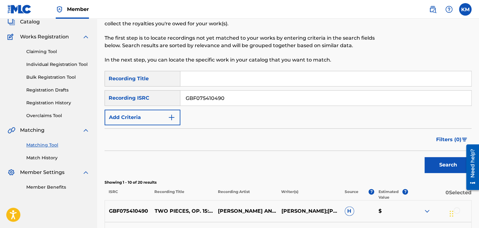
click at [31, 157] on link "Match History" at bounding box center [57, 158] width 63 height 7
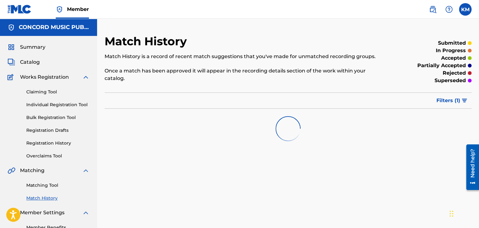
click at [46, 187] on link "Matching Tool" at bounding box center [57, 185] width 63 height 7
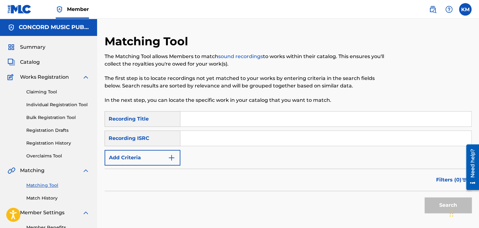
click at [195, 141] on input "Search Form" at bounding box center [325, 138] width 291 height 15
paste input "FR8FB2008090"
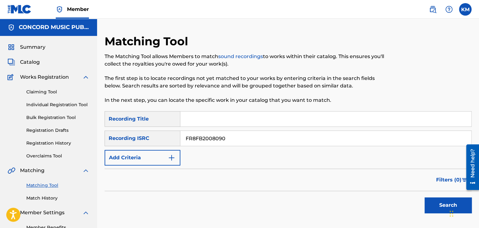
type input "FR8FB2008090"
click at [429, 200] on button "Search" at bounding box center [447, 206] width 47 height 16
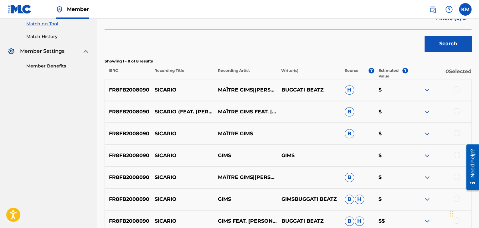
scroll to position [188, 0]
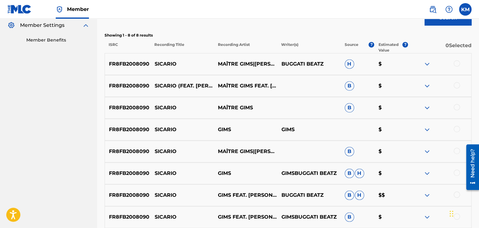
click at [456, 62] on div at bounding box center [456, 63] width 6 height 6
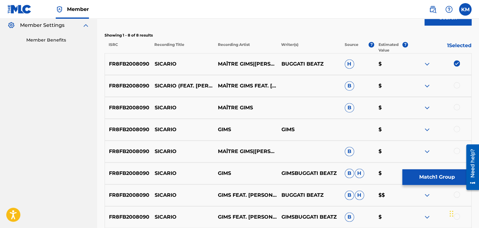
click at [457, 87] on div at bounding box center [456, 85] width 6 height 6
click at [456, 109] on div at bounding box center [456, 107] width 6 height 6
click at [455, 130] on div at bounding box center [456, 129] width 6 height 6
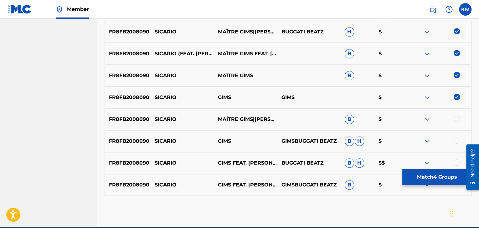
scroll to position [249, 0]
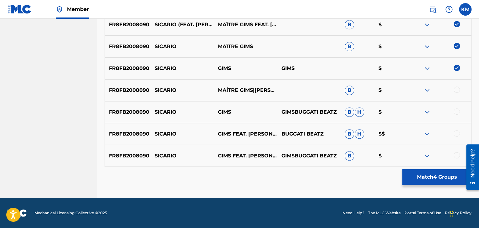
click at [458, 87] on div at bounding box center [456, 90] width 6 height 6
click at [457, 115] on div at bounding box center [439, 113] width 63 height 8
click at [457, 109] on div at bounding box center [456, 112] width 6 height 6
click at [455, 130] on div at bounding box center [439, 134] width 63 height 8
click at [456, 134] on div at bounding box center [456, 133] width 6 height 6
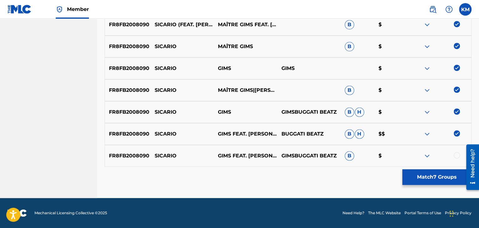
click at [456, 154] on div at bounding box center [456, 155] width 6 height 6
click at [413, 176] on button "Match 8 Groups" at bounding box center [436, 178] width 69 height 16
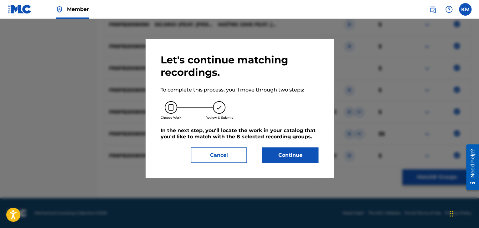
click at [302, 157] on button "Continue" at bounding box center [290, 156] width 56 height 16
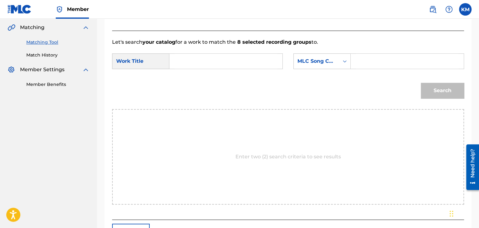
scroll to position [126, 0]
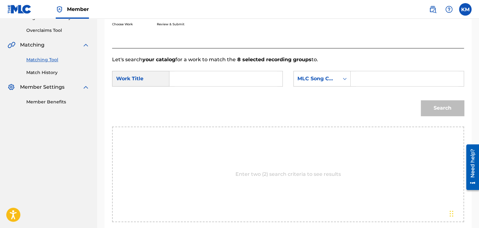
click at [199, 80] on input "Search Form" at bounding box center [226, 78] width 102 height 15
paste input "Sicario"
type input "Sicario"
click at [359, 77] on input "Search Form" at bounding box center [407, 78] width 102 height 15
click at [342, 78] on icon "Search Form" at bounding box center [344, 79] width 6 height 6
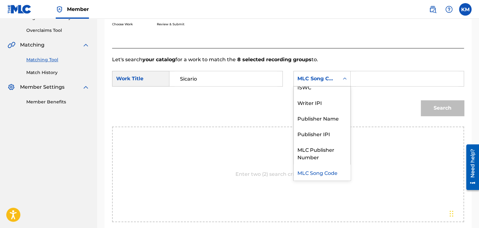
scroll to position [0, 0]
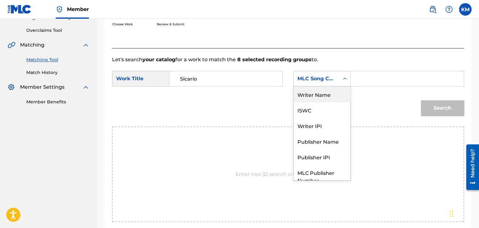
click at [337, 94] on div "Writer Name" at bounding box center [321, 95] width 57 height 16
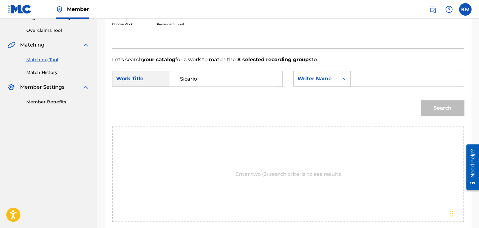
click at [356, 82] on input "Search Form" at bounding box center [407, 78] width 102 height 15
paste input "Gims"
click at [429, 104] on button "Search" at bounding box center [442, 108] width 43 height 16
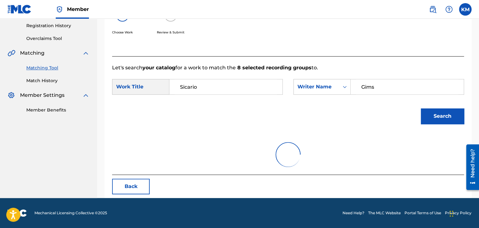
scroll to position [91, 0]
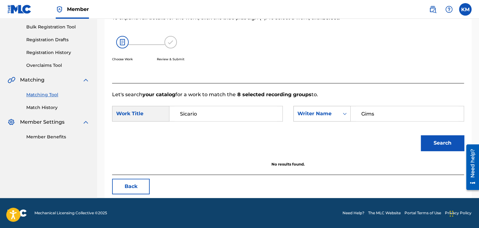
drag, startPoint x: 376, startPoint y: 114, endPoint x: 307, endPoint y: 120, distance: 69.1
click at [309, 119] on div "SearchWithCriteriabad4239c-3dd4-4af2-909e-e44710f9e731 Writer Name Gims" at bounding box center [378, 114] width 171 height 16
paste input "L'enfoire"
click at [432, 134] on div "Search" at bounding box center [440, 141] width 46 height 25
click at [430, 145] on button "Search" at bounding box center [442, 143] width 43 height 16
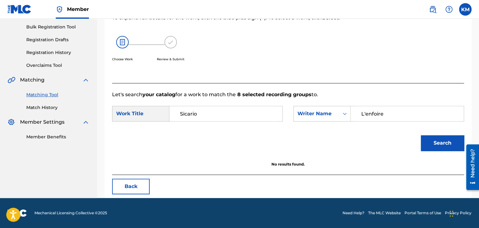
drag, startPoint x: 385, startPoint y: 114, endPoint x: 302, endPoint y: 123, distance: 83.1
click at [302, 123] on div "SearchWithCriteria6ce1bc54-9fb3-4233-b1b6-e7893b660c1d Work Title Sicario Searc…" at bounding box center [288, 115] width 352 height 19
paste input "Aidel"
click at [425, 139] on button "Search" at bounding box center [442, 143] width 43 height 16
drag, startPoint x: 380, startPoint y: 112, endPoint x: 342, endPoint y: 120, distance: 38.8
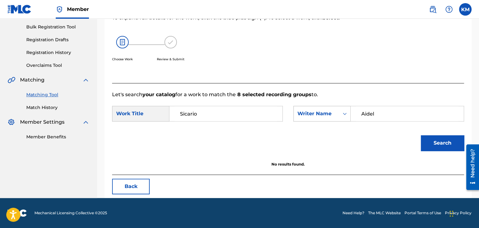
click at [350, 119] on div "Aidel" at bounding box center [406, 114] width 113 height 16
paste input "[PERSON_NAME]"
click at [429, 136] on button "Search" at bounding box center [442, 143] width 43 height 16
paste input "eriou"
drag, startPoint x: 377, startPoint y: 113, endPoint x: 305, endPoint y: 120, distance: 72.3
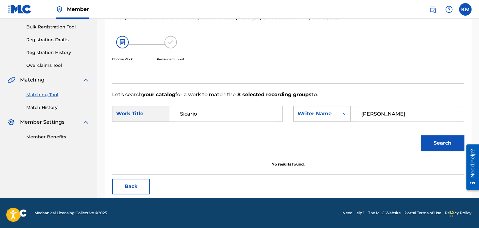
click at [305, 120] on div "SearchWithCriteriabad4239c-3dd4-4af2-909e-e44710f9e731 Writer Name [PERSON_NAME]" at bounding box center [378, 114] width 171 height 16
type input "Djeriou"
click at [424, 138] on button "Search" at bounding box center [442, 143] width 43 height 16
click at [56, 109] on link "Match History" at bounding box center [57, 108] width 63 height 7
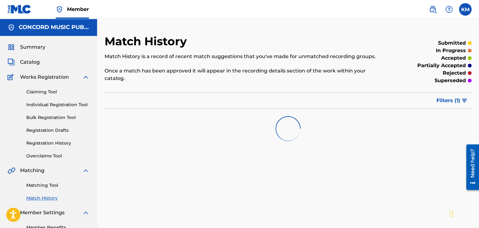
click at [46, 185] on link "Matching Tool" at bounding box center [57, 185] width 63 height 7
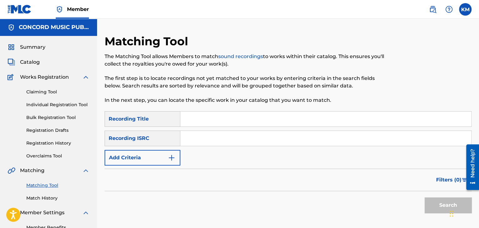
click at [214, 136] on input "Search Form" at bounding box center [325, 138] width 291 height 15
paste input "US25T0614653"
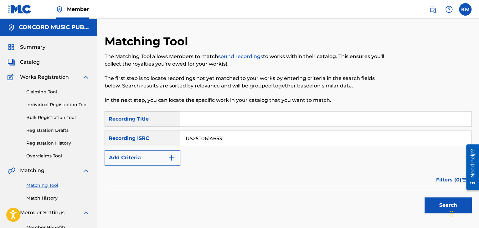
type input "US25T0614653"
click at [431, 203] on button "Search" at bounding box center [447, 206] width 47 height 16
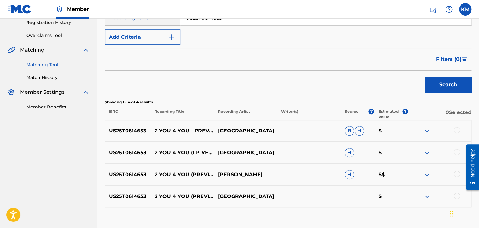
scroll to position [125, 0]
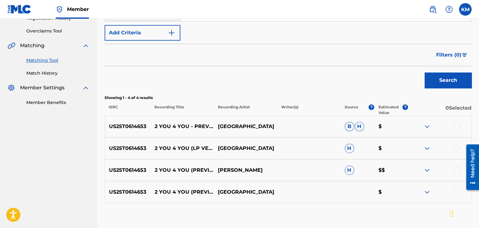
click at [455, 126] on div at bounding box center [456, 126] width 6 height 6
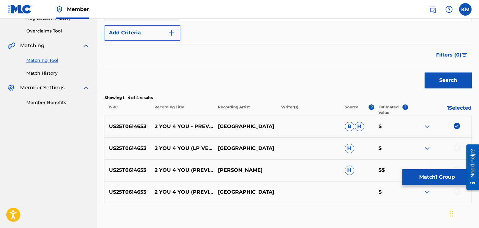
click at [456, 150] on div at bounding box center [456, 148] width 6 height 6
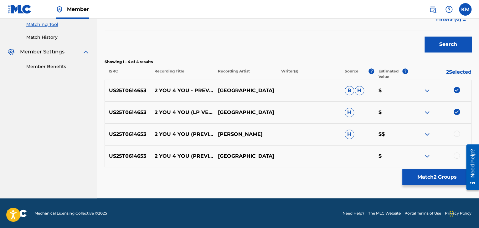
scroll to position [161, 0]
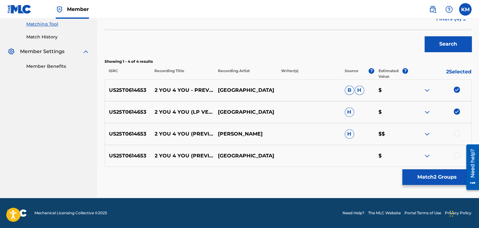
click at [456, 133] on div at bounding box center [456, 133] width 6 height 6
click at [456, 155] on div at bounding box center [456, 155] width 6 height 6
click at [430, 176] on button "Match 4 Groups" at bounding box center [436, 178] width 69 height 16
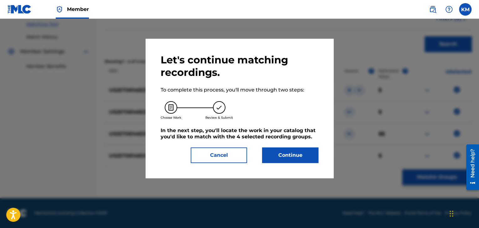
click at [294, 150] on button "Continue" at bounding box center [290, 156] width 56 height 16
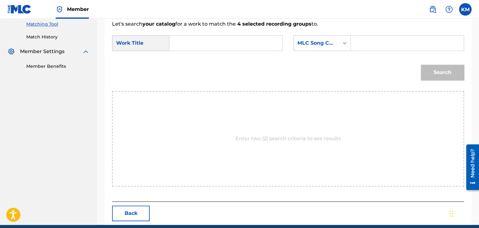
paste input "2 You 4 You (Previously Unreleased)"
type input "2 You 4 You (Previously Unreleased)"
click at [344, 42] on icon "Search Form" at bounding box center [344, 43] width 6 height 6
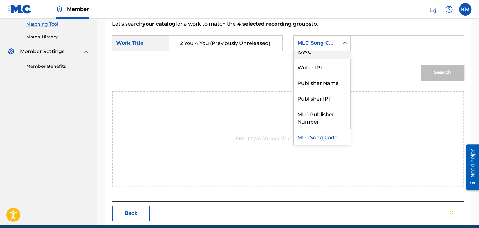
scroll to position [0, 0]
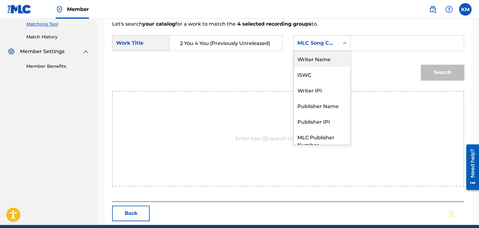
click at [332, 58] on div "Writer Name" at bounding box center [321, 59] width 57 height 16
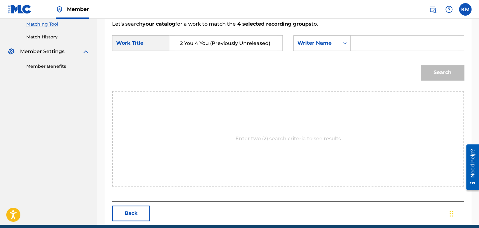
click at [364, 38] on input "Search Form" at bounding box center [407, 43] width 102 height 15
paste input "[PERSON_NAME]"
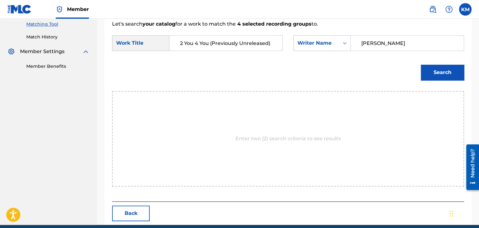
click at [426, 74] on button "Search" at bounding box center [442, 73] width 43 height 16
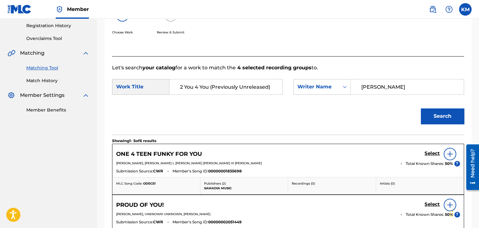
scroll to position [161, 0]
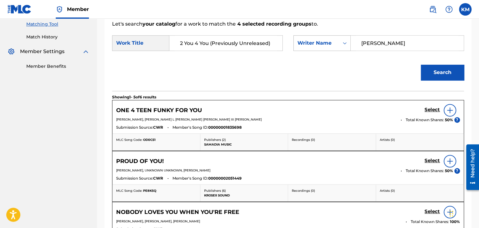
drag, startPoint x: 372, startPoint y: 40, endPoint x: 344, endPoint y: 40, distance: 28.5
click at [344, 40] on div "SearchWithCriteria96d3e839-5e54-41fa-9718-d1b8a7fba578 Writer Name [PERSON_NAME]" at bounding box center [378, 43] width 171 height 16
paste input "[PERSON_NAME]"
click at [437, 75] on button "Search" at bounding box center [442, 73] width 43 height 16
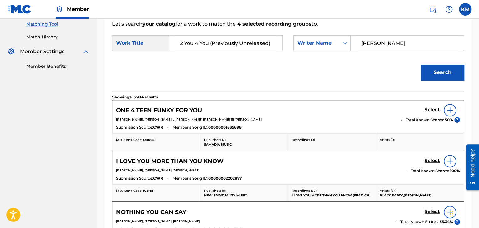
drag, startPoint x: 382, startPoint y: 43, endPoint x: 272, endPoint y: 47, distance: 110.8
click at [272, 47] on div "SearchWithCriteria6ce1bc54-9fb3-4233-b1b6-e7893b660c1d Work Title 2 You 4 You (…" at bounding box center [288, 44] width 352 height 19
paste input "[PERSON_NAME]"
type input "[PERSON_NAME]"
click at [439, 69] on button "Search" at bounding box center [442, 73] width 43 height 16
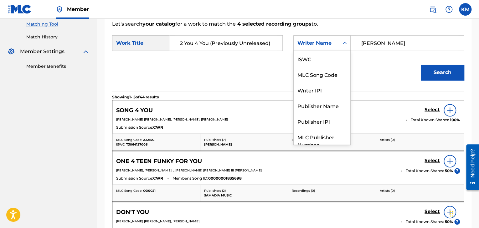
click at [342, 46] on icon "Search Form" at bounding box center [344, 43] width 6 height 6
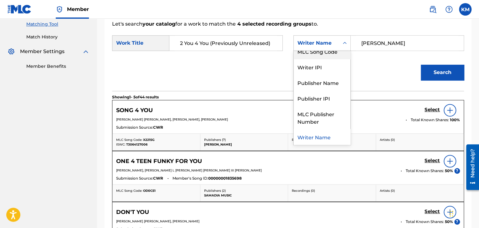
click at [339, 53] on div "MLC Song Code" at bounding box center [321, 51] width 57 height 16
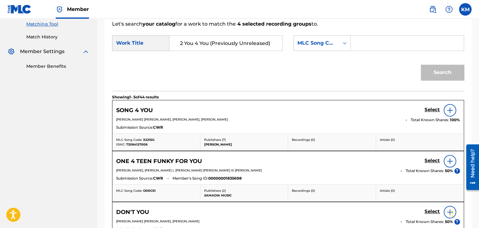
click at [363, 39] on input "Search Form" at bounding box center [407, 43] width 102 height 15
paste input "OD0C51"
type input "OD0C51"
click at [426, 70] on button "Search" at bounding box center [442, 73] width 43 height 16
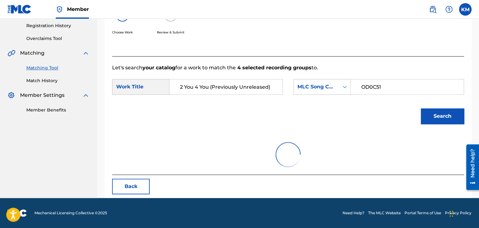
scroll to position [161, 0]
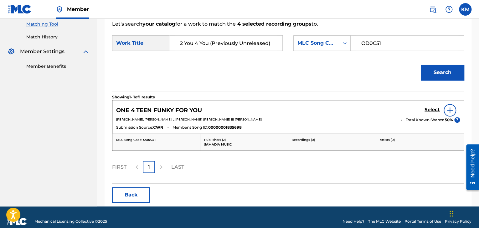
click at [47, 37] on link "Match History" at bounding box center [57, 37] width 63 height 7
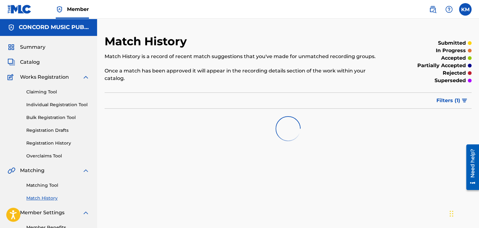
click at [47, 182] on link "Matching Tool" at bounding box center [57, 185] width 63 height 7
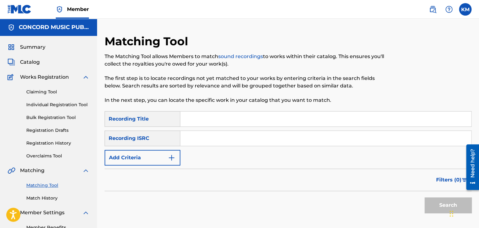
click at [215, 137] on input "Search Form" at bounding box center [325, 138] width 291 height 15
paste input "FRDFG2100200"
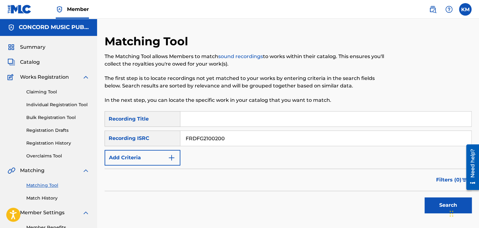
type input "FRDFG2100200"
click at [435, 203] on button "Search" at bounding box center [447, 206] width 47 height 16
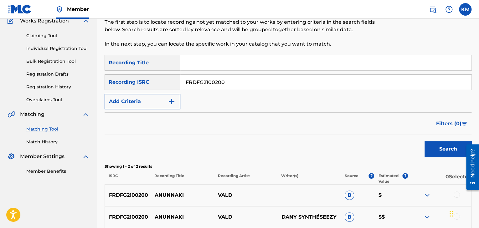
scroll to position [118, 0]
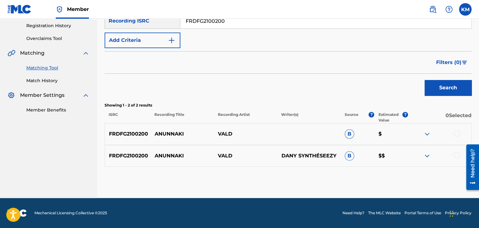
click at [454, 156] on div at bounding box center [456, 155] width 6 height 6
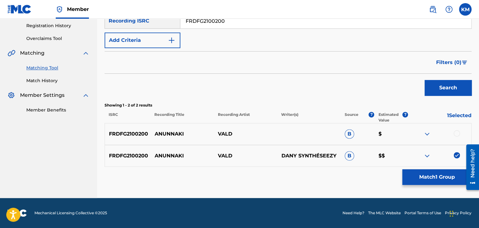
click at [457, 134] on div at bounding box center [456, 133] width 6 height 6
click at [437, 178] on button "Match 2 Groups" at bounding box center [436, 178] width 69 height 16
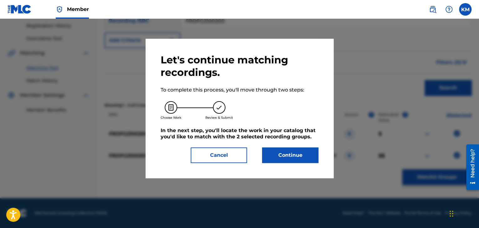
click at [309, 152] on button "Continue" at bounding box center [290, 156] width 56 height 16
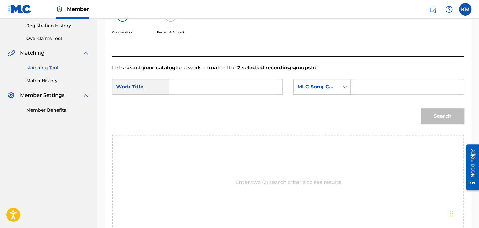
click at [214, 89] on input "Search Form" at bounding box center [226, 86] width 102 height 15
paste input "Anunnaki"
type input "Anunnaki"
click at [343, 87] on icon "Search Form" at bounding box center [344, 87] width 6 height 6
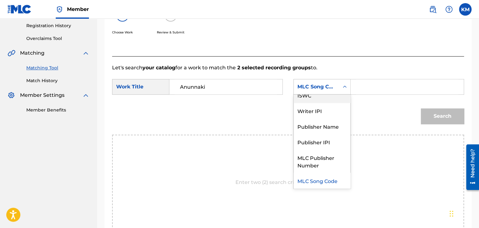
scroll to position [0, 0]
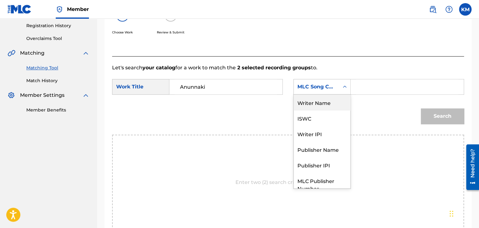
click at [332, 96] on div "Writer Name" at bounding box center [321, 103] width 57 height 16
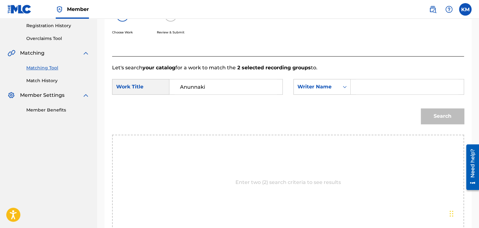
click at [375, 86] on input "Search Form" at bounding box center [407, 86] width 102 height 15
paste input "Le Du"
type input "Le Du"
click at [429, 119] on button "Search" at bounding box center [442, 117] width 43 height 16
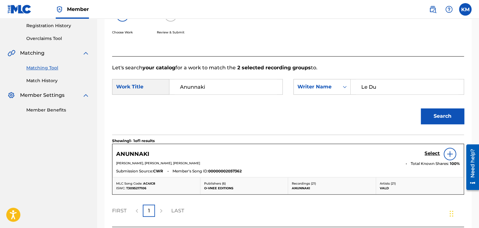
click at [427, 152] on h5 "Select" at bounding box center [431, 154] width 15 height 6
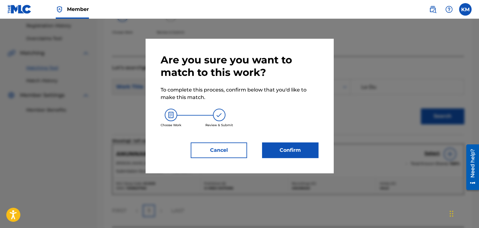
click at [285, 145] on button "Confirm" at bounding box center [290, 151] width 56 height 16
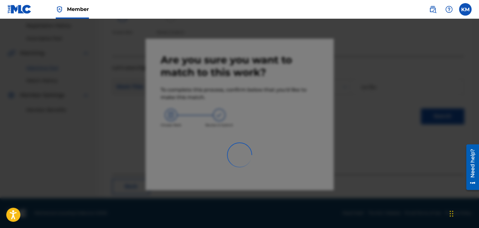
scroll to position [40, 0]
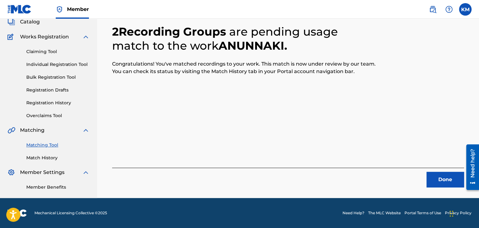
click at [435, 181] on button "Done" at bounding box center [445, 180] width 38 height 16
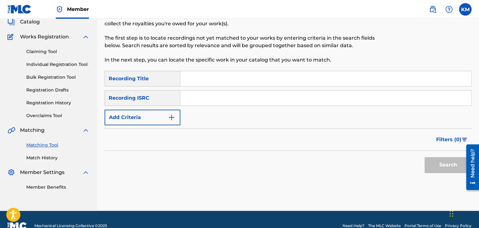
click at [238, 97] on input "Search Form" at bounding box center [325, 98] width 291 height 15
paste input "USW6G2100003"
type input "USW6G2100003"
click at [427, 168] on button "Search" at bounding box center [447, 165] width 47 height 16
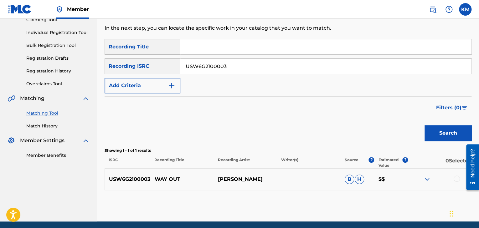
scroll to position [96, 0]
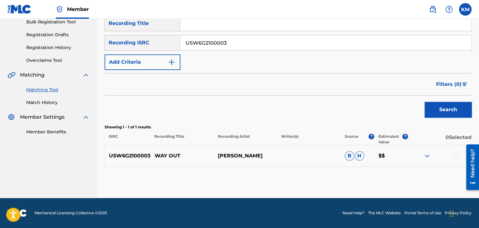
click at [456, 154] on div at bounding box center [456, 155] width 6 height 6
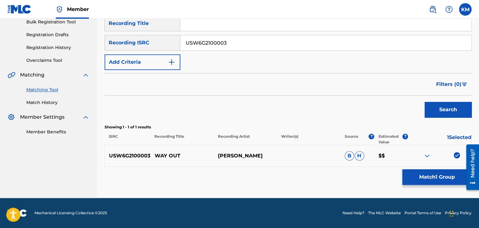
click at [424, 174] on button "Match 1 Group" at bounding box center [436, 178] width 69 height 16
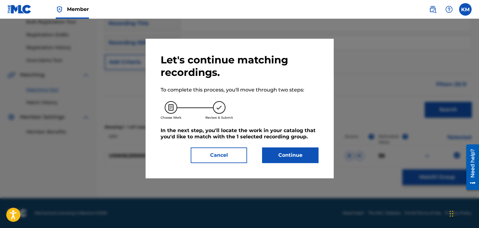
click at [293, 159] on button "Continue" at bounding box center [290, 156] width 56 height 16
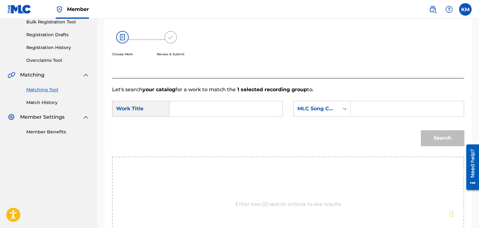
click at [207, 111] on input "Search Form" at bounding box center [226, 108] width 102 height 15
paste input "Way Out"
type input "Way Out"
click at [344, 109] on icon "Search Form" at bounding box center [345, 109] width 4 height 2
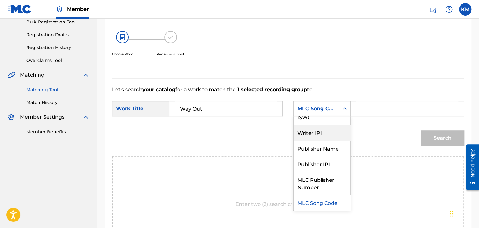
scroll to position [0, 0]
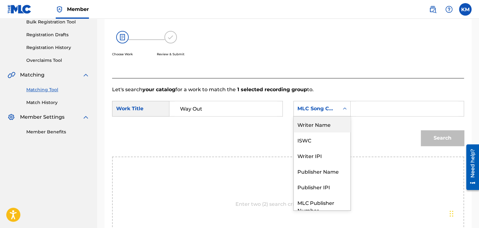
click at [330, 129] on div "Writer Name" at bounding box center [321, 125] width 57 height 16
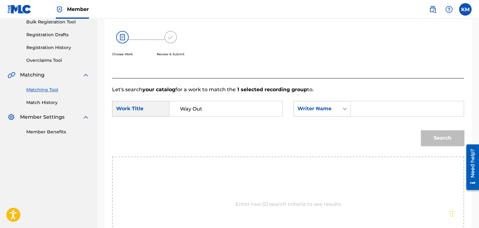
click at [369, 115] on input "Search Form" at bounding box center [407, 108] width 102 height 15
paste input "[PERSON_NAME]"
type input "[PERSON_NAME]"
click at [435, 136] on button "Search" at bounding box center [442, 138] width 43 height 16
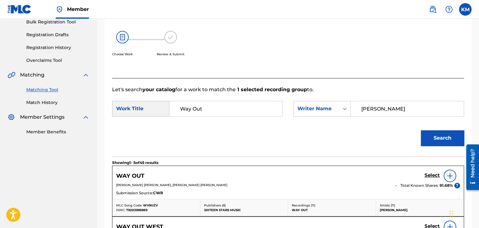
click at [426, 176] on h5 "Select" at bounding box center [431, 176] width 15 height 6
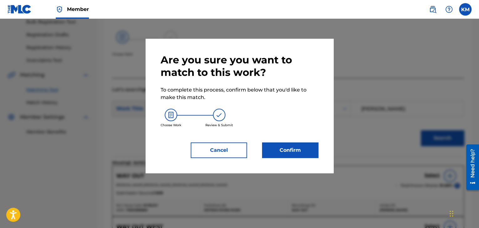
click at [300, 153] on button "Confirm" at bounding box center [290, 151] width 56 height 16
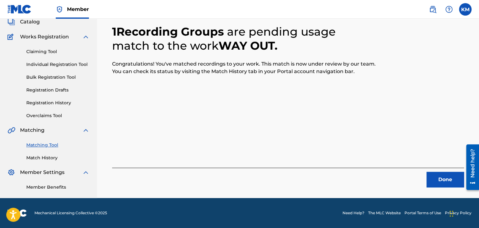
scroll to position [40, 0]
click at [430, 178] on button "Done" at bounding box center [445, 180] width 38 height 16
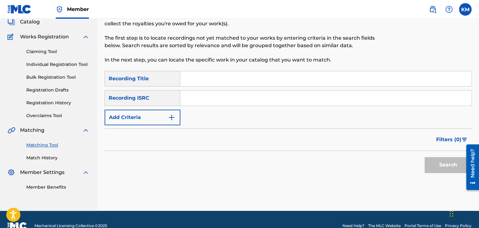
click at [239, 98] on input "Search Form" at bounding box center [325, 98] width 291 height 15
paste input "USKO11501146"
type input "USKO11501146"
click at [429, 163] on button "Search" at bounding box center [447, 165] width 47 height 16
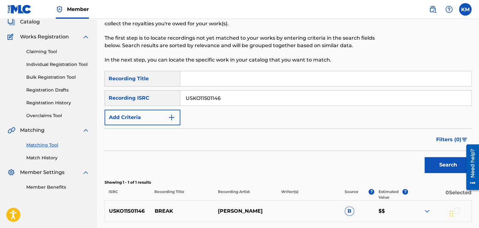
scroll to position [96, 0]
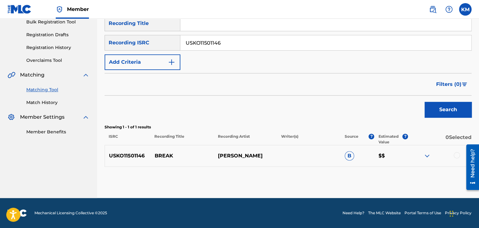
click at [457, 156] on div at bounding box center [456, 155] width 6 height 6
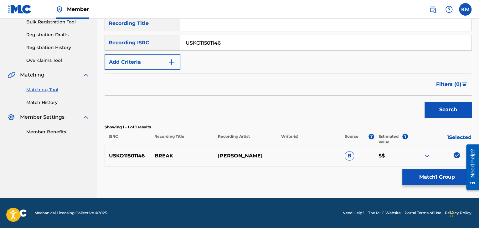
click at [434, 178] on button "Match 1 Group" at bounding box center [436, 178] width 69 height 16
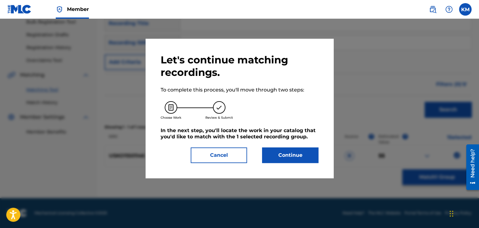
click at [308, 150] on button "Continue" at bounding box center [290, 156] width 56 height 16
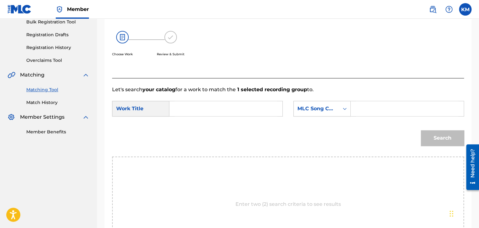
click at [222, 107] on input "Search Form" at bounding box center [226, 108] width 102 height 15
paste input "Break"
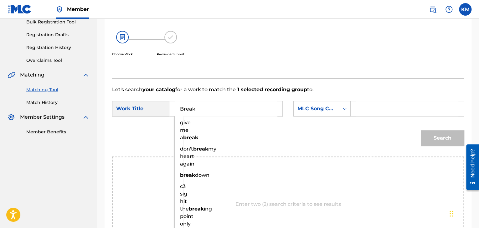
type input "Break"
click at [343, 109] on icon "Search Form" at bounding box center [344, 109] width 6 height 6
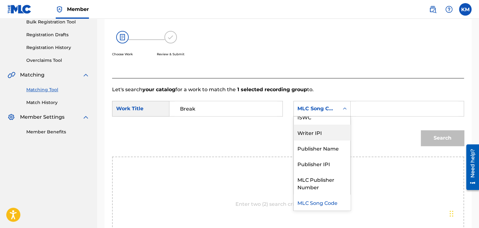
scroll to position [0, 0]
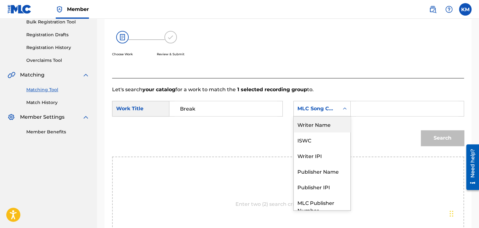
click at [321, 124] on div "Writer Name" at bounding box center [321, 125] width 57 height 16
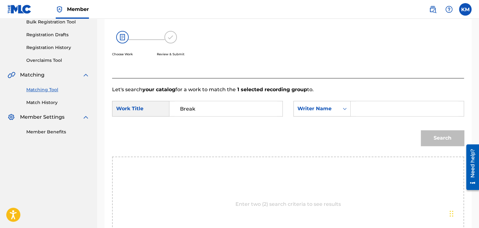
click at [367, 104] on input "Search Form" at bounding box center [407, 108] width 102 height 15
paste input "Break Performed by [PERSON_NAME]"
type input "Break Performed by [PERSON_NAME]"
paste input "[PERSON_NAME]"
type input "[PERSON_NAME]"
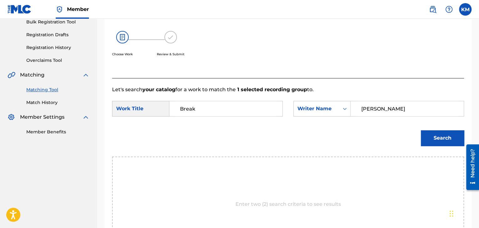
click at [444, 138] on button "Search" at bounding box center [442, 138] width 43 height 16
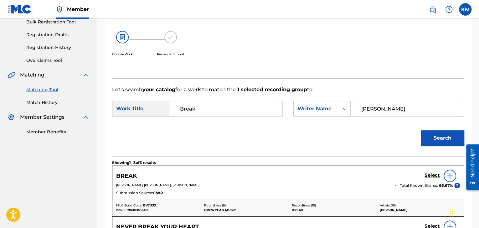
click at [431, 175] on h5 "Select" at bounding box center [431, 176] width 15 height 6
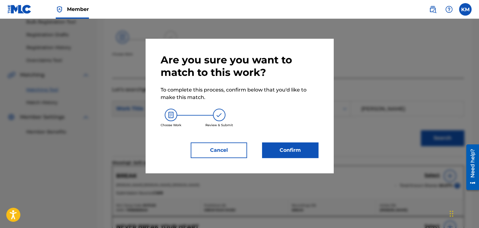
click at [281, 144] on button "Confirm" at bounding box center [290, 151] width 56 height 16
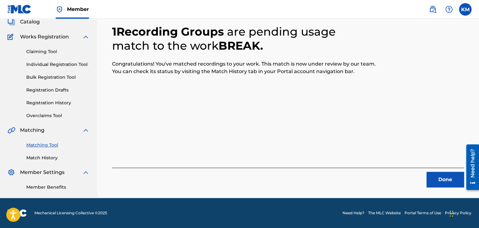
scroll to position [40, 0]
click at [448, 180] on button "Done" at bounding box center [445, 180] width 38 height 16
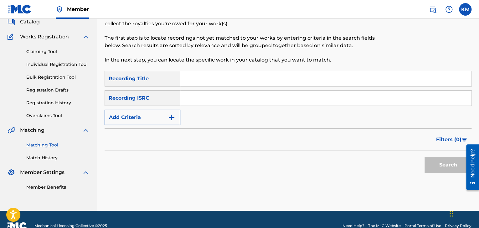
click at [230, 98] on input "Search Form" at bounding box center [325, 98] width 291 height 15
paste input "USTB10401212"
type input "USTB10401212"
click at [441, 170] on button "Search" at bounding box center [447, 165] width 47 height 16
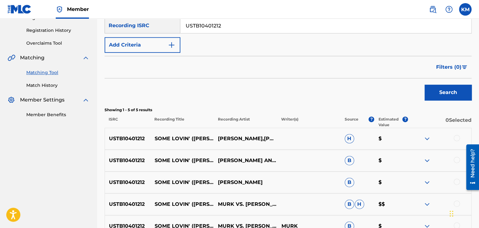
scroll to position [166, 0]
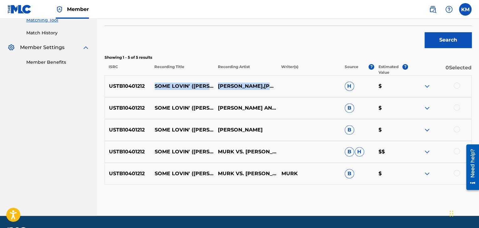
drag, startPoint x: 152, startPoint y: 82, endPoint x: 269, endPoint y: 90, distance: 117.6
click at [269, 90] on div "USTB10401212 SOME LOVIN' ([PERSON_NAME] MIX) [PERSON_NAME],[PERSON_NAME] H $" at bounding box center [288, 86] width 367 height 22
copy div "SOME LOVIN' ([PERSON_NAME] MIX) [PERSON_NAME],[PERSON_NAME]"
click at [155, 83] on p "SOME LOVIN' ([PERSON_NAME] MIX)" at bounding box center [181, 87] width 63 height 8
drag, startPoint x: 155, startPoint y: 80, endPoint x: 199, endPoint y: 91, distance: 45.1
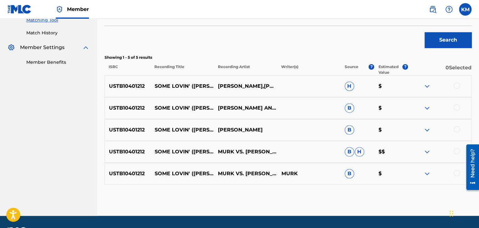
click at [199, 90] on p "SOME LOVIN' ([PERSON_NAME] MIX)" at bounding box center [181, 87] width 63 height 8
copy p "SOME LOVIN' ([PERSON_NAME] MIX)"
click at [458, 85] on div at bounding box center [456, 86] width 6 height 6
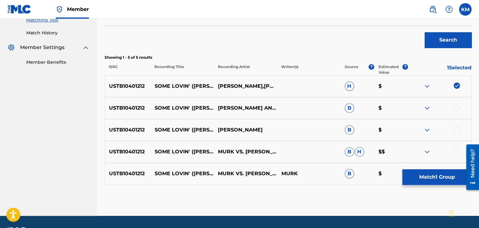
click at [457, 105] on div at bounding box center [456, 108] width 6 height 6
click at [456, 129] on div at bounding box center [456, 129] width 6 height 6
click at [457, 149] on div at bounding box center [456, 151] width 6 height 6
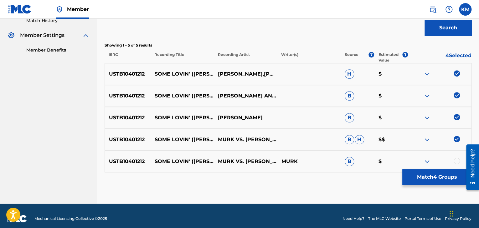
scroll to position [183, 0]
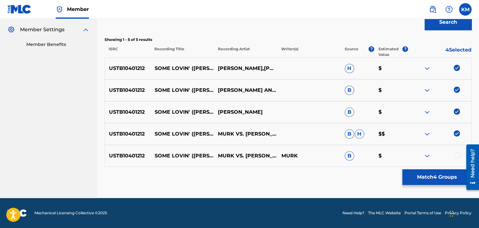
click at [456, 157] on div at bounding box center [456, 155] width 6 height 6
click at [426, 176] on button "Match 5 Groups" at bounding box center [436, 178] width 69 height 16
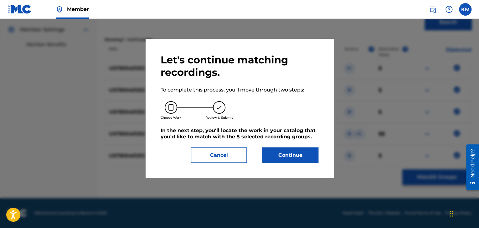
click at [298, 154] on button "Continue" at bounding box center [290, 156] width 56 height 16
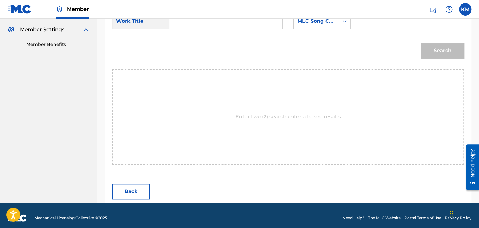
click at [201, 24] on input "Search Form" at bounding box center [226, 21] width 102 height 15
paste input "SOME LOVIN' ([PERSON_NAME] MIX)"
type input "SOME LOVIN' ([PERSON_NAME] MIX)"
click at [344, 27] on div "Search Form" at bounding box center [344, 21] width 11 height 15
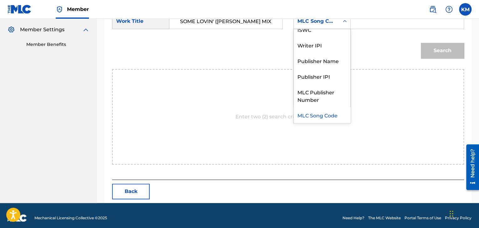
scroll to position [0, 0]
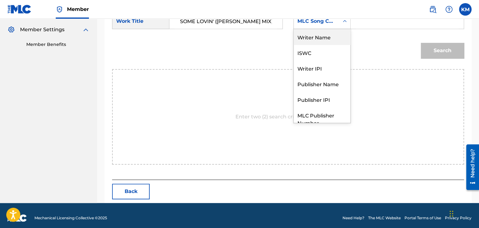
click at [330, 42] on div "Writer Name" at bounding box center [321, 37] width 57 height 16
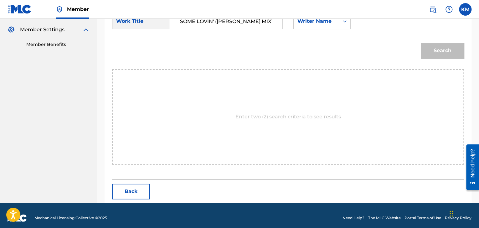
click at [370, 22] on input "Search Form" at bounding box center [407, 21] width 102 height 15
type input "GAETAN"
click at [445, 52] on button "Search" at bounding box center [442, 51] width 43 height 16
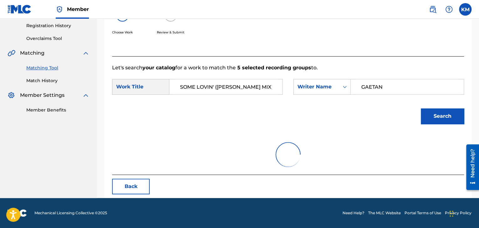
scroll to position [170, 0]
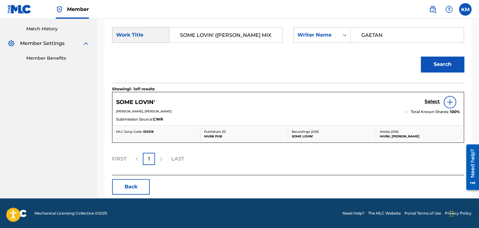
click at [428, 100] on h5 "Select" at bounding box center [431, 102] width 15 height 6
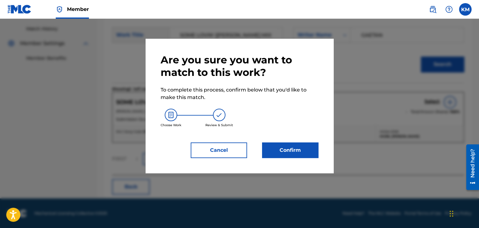
click at [287, 154] on button "Confirm" at bounding box center [290, 151] width 56 height 16
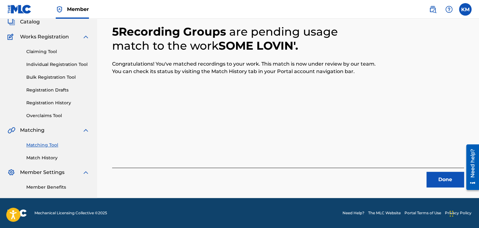
scroll to position [40, 0]
click at [445, 180] on button "Done" at bounding box center [445, 180] width 38 height 16
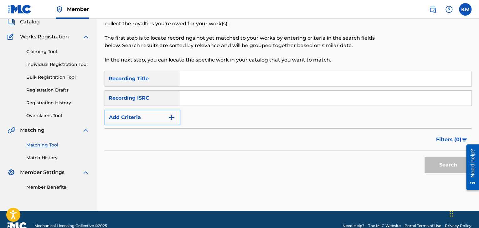
click at [243, 91] on input "Search Form" at bounding box center [325, 98] width 291 height 15
click at [250, 97] on input "Search Form" at bounding box center [325, 98] width 291 height 15
paste input "ZA41S2020523"
type input "ZA41S2020523"
click at [443, 167] on button "Search" at bounding box center [447, 165] width 47 height 16
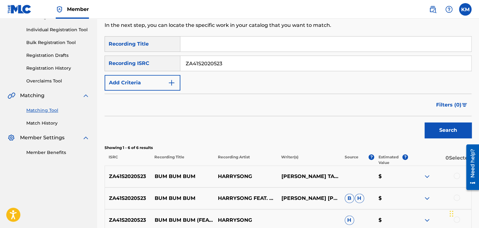
scroll to position [134, 0]
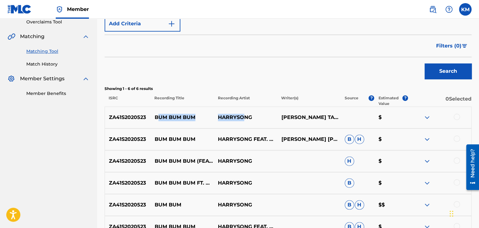
drag, startPoint x: 157, startPoint y: 115, endPoint x: 243, endPoint y: 114, distance: 86.4
click at [243, 114] on div "ZA41S2020523 BUM BUM BUM [PERSON_NAME] [PERSON_NAME] $" at bounding box center [288, 118] width 367 height 22
click at [155, 116] on p "BUM BUM BUM" at bounding box center [181, 118] width 63 height 8
drag, startPoint x: 155, startPoint y: 116, endPoint x: 268, endPoint y: 113, distance: 113.0
click at [268, 113] on div "ZA41S2020523 BUM BUM BUM [PERSON_NAME] [PERSON_NAME] $" at bounding box center [288, 118] width 367 height 22
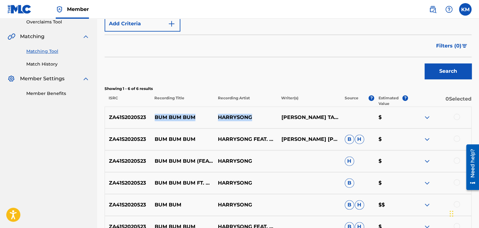
copy div "BUM BUM BUM HARRYSONG"
click at [456, 117] on div at bounding box center [456, 117] width 6 height 6
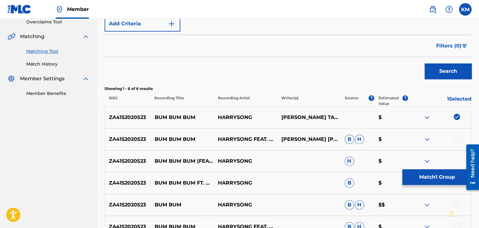
click at [456, 138] on div at bounding box center [456, 139] width 6 height 6
click at [456, 162] on div at bounding box center [456, 161] width 6 height 6
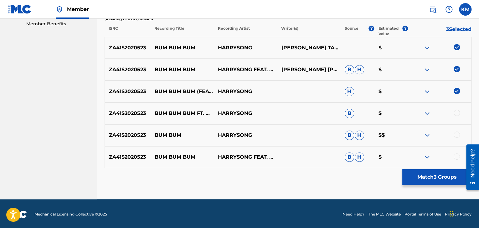
scroll to position [205, 0]
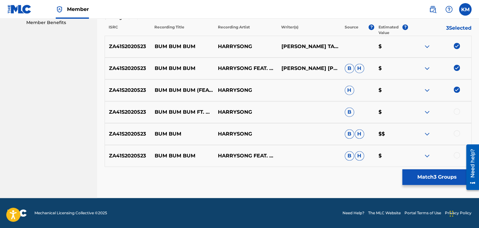
click at [455, 112] on div at bounding box center [456, 112] width 6 height 6
click at [458, 138] on div "ZA41S2020523 BUM BUM HARRYSONG B H $$" at bounding box center [288, 134] width 367 height 22
click at [457, 133] on div at bounding box center [456, 133] width 6 height 6
click at [457, 154] on div at bounding box center [456, 155] width 6 height 6
click at [429, 182] on button "Match 6 Groups" at bounding box center [436, 178] width 69 height 16
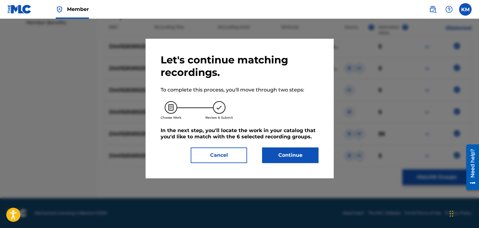
click at [306, 154] on button "Continue" at bounding box center [290, 156] width 56 height 16
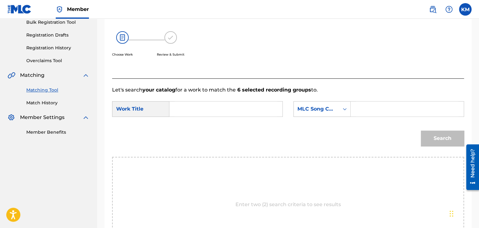
scroll to position [94, 0]
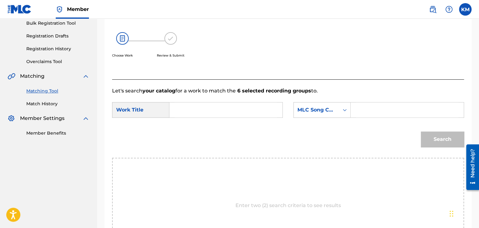
click at [362, 111] on input "Search Form" at bounding box center [407, 110] width 102 height 15
type input "V"
click at [344, 110] on icon "Search Form" at bounding box center [344, 110] width 6 height 6
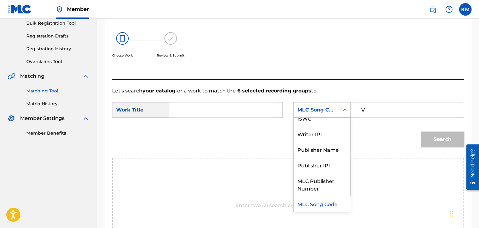
scroll to position [0, 0]
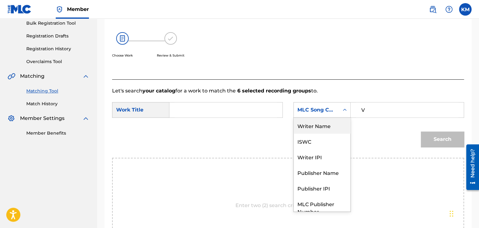
click at [336, 124] on div "Writer Name" at bounding box center [321, 126] width 57 height 16
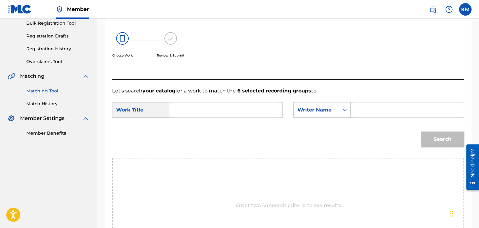
click at [362, 106] on input "Search Form" at bounding box center [407, 110] width 102 height 15
paste input "Okirir"
type input "Okirir"
click at [228, 115] on input "Search Form" at bounding box center [226, 110] width 102 height 15
paste input "Bum Bum Bum"
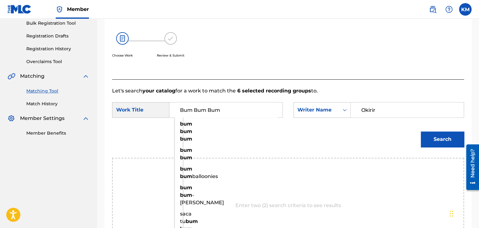
type input "Bum Bum Bum"
click at [440, 140] on button "Search" at bounding box center [442, 140] width 43 height 16
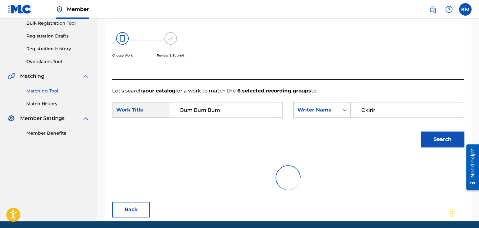
scroll to position [91, 0]
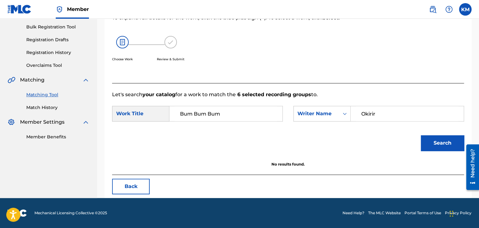
click at [44, 109] on link "Match History" at bounding box center [57, 108] width 63 height 7
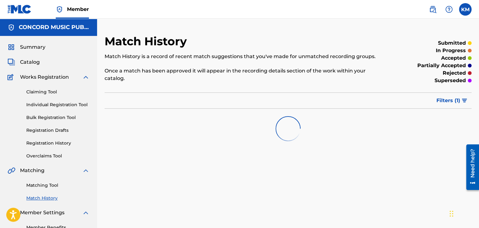
click at [50, 186] on link "Matching Tool" at bounding box center [57, 185] width 63 height 7
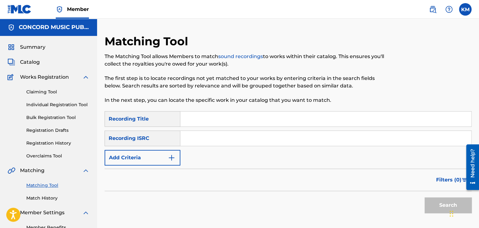
click at [192, 144] on input "Search Form" at bounding box center [325, 138] width 291 height 15
paste input "CA5KR1717411"
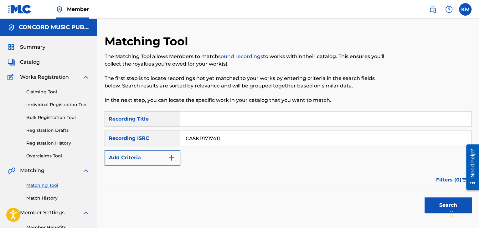
type input "CA5KR1717411"
drag, startPoint x: 433, startPoint y: 204, endPoint x: 426, endPoint y: 198, distance: 8.9
click at [433, 204] on button "Search" at bounding box center [447, 206] width 47 height 16
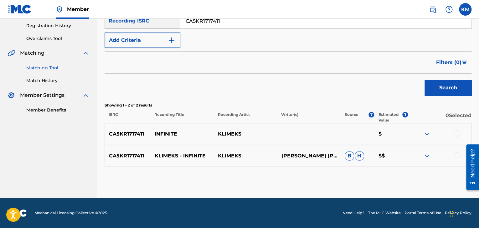
click at [458, 155] on div at bounding box center [456, 155] width 6 height 6
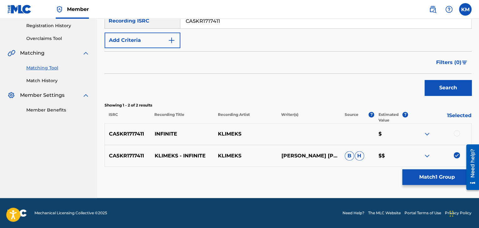
click at [456, 135] on div at bounding box center [456, 133] width 6 height 6
click at [444, 176] on button "Match 2 Groups" at bounding box center [436, 178] width 69 height 16
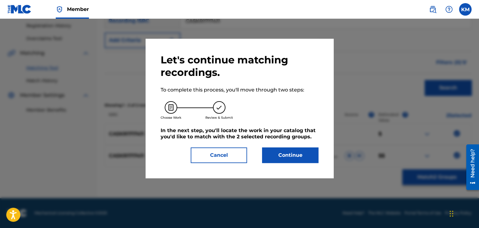
click at [309, 158] on button "Continue" at bounding box center [290, 156] width 56 height 16
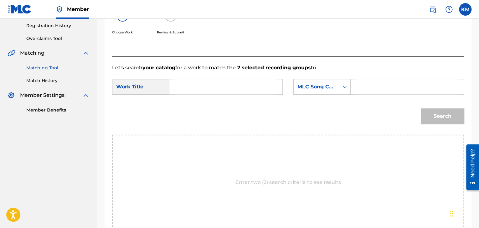
click at [210, 89] on input "Search Form" at bounding box center [226, 86] width 102 height 15
paste input "Infinite"
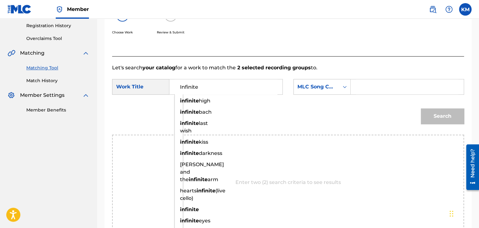
type input "Infinite"
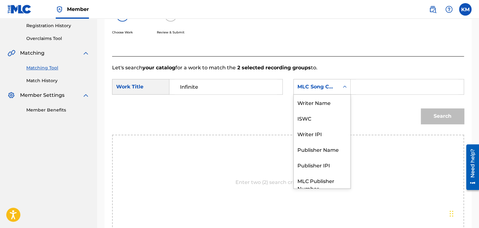
click at [343, 88] on icon "Search Form" at bounding box center [344, 87] width 6 height 6
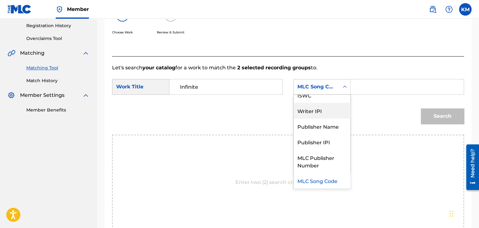
scroll to position [0, 0]
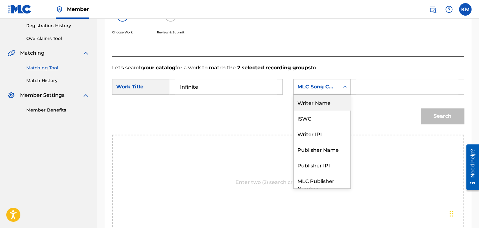
click at [339, 103] on div "Writer Name" at bounding box center [321, 103] width 57 height 16
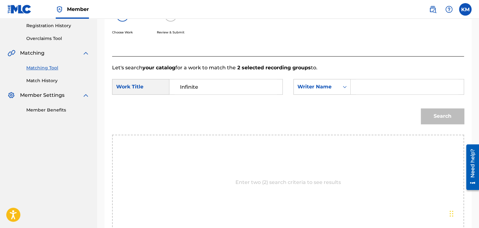
click at [358, 90] on input "Search Form" at bounding box center [407, 86] width 102 height 15
paste input "[PERSON_NAME]"
type input "[PERSON_NAME]"
drag, startPoint x: 443, startPoint y: 117, endPoint x: 431, endPoint y: 113, distance: 12.5
click at [444, 117] on button "Search" at bounding box center [442, 117] width 43 height 16
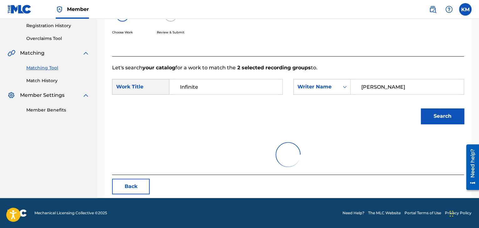
scroll to position [91, 0]
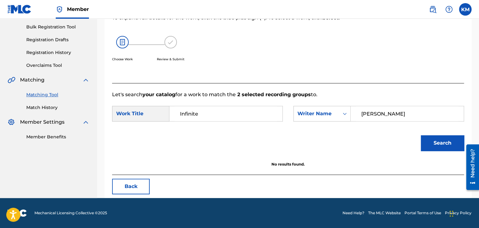
click at [318, 228] on footer "Mechanical Licensing Collective © 2025 Need Help? The MLC Website Portal Terms …" at bounding box center [239, 213] width 479 height 30
click at [51, 110] on link "Match History" at bounding box center [57, 108] width 63 height 7
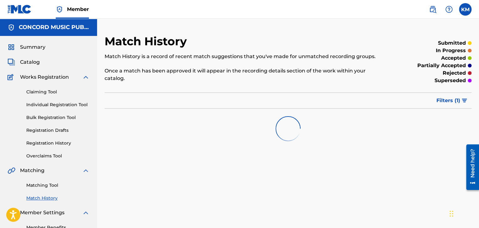
click at [51, 186] on link "Matching Tool" at bounding box center [57, 185] width 63 height 7
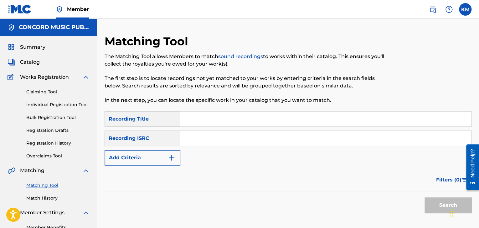
click at [215, 144] on input "Search Form" at bounding box center [325, 138] width 291 height 15
paste input "QZWFN2382043"
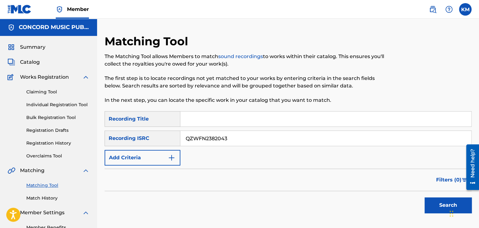
type input "QZWFN2382043"
click at [432, 204] on button "Search" at bounding box center [447, 206] width 47 height 16
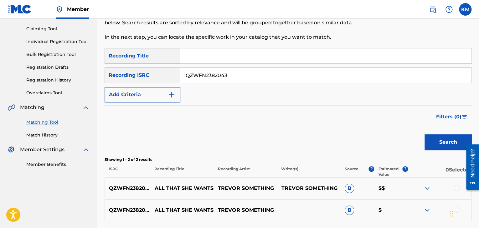
scroll to position [118, 0]
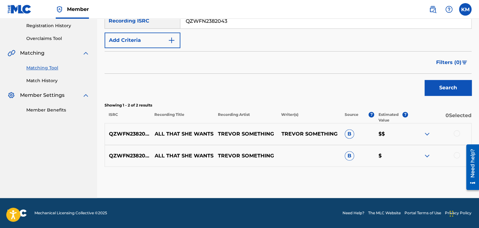
click at [456, 133] on div at bounding box center [456, 133] width 6 height 6
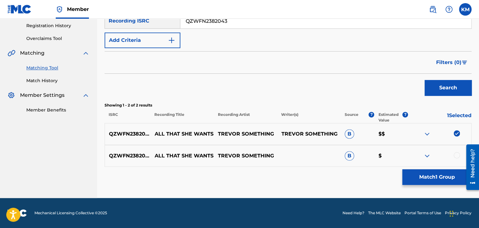
click at [457, 153] on div at bounding box center [456, 155] width 6 height 6
click at [444, 176] on button "Match 2 Groups" at bounding box center [436, 178] width 69 height 16
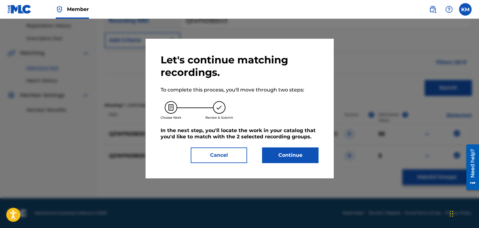
click at [299, 157] on button "Continue" at bounding box center [290, 156] width 56 height 16
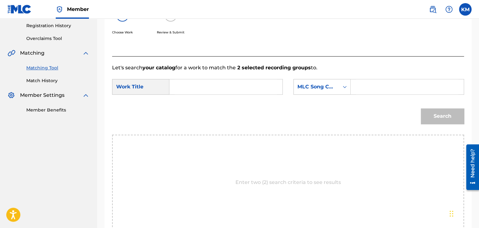
click at [209, 83] on input "Search Form" at bounding box center [226, 86] width 102 height 15
paste input "All That She Wants"
type input "All That She Wants"
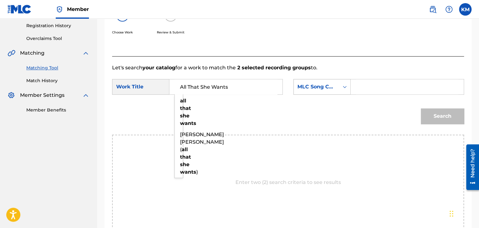
click at [346, 88] on icon "Search Form" at bounding box center [344, 87] width 6 height 6
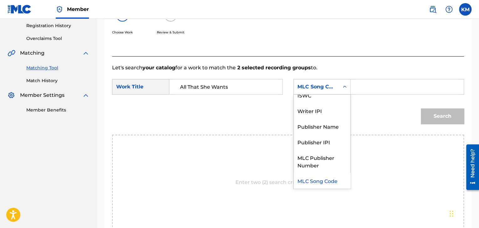
scroll to position [0, 0]
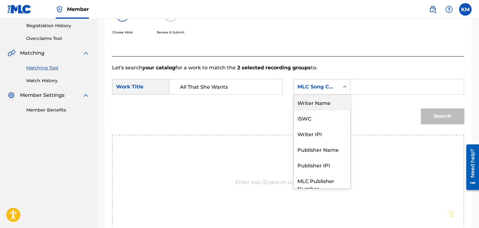
click at [336, 102] on div "Writer Name" at bounding box center [321, 103] width 57 height 16
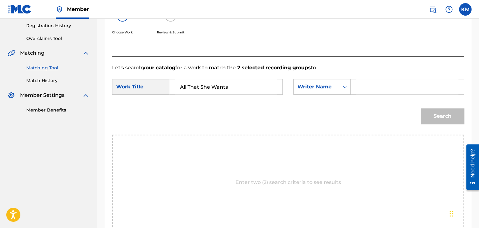
click at [365, 90] on input "Search Form" at bounding box center [407, 86] width 102 height 15
paste input "Something"
click at [439, 117] on button "Search" at bounding box center [442, 117] width 43 height 16
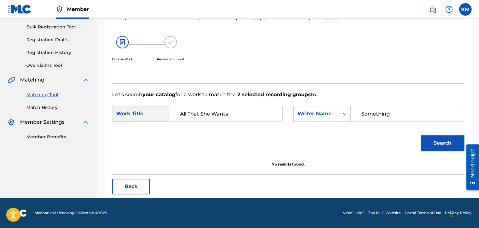
scroll to position [91, 0]
drag, startPoint x: 392, startPoint y: 110, endPoint x: 283, endPoint y: 111, distance: 109.2
click at [294, 112] on div "SearchWithCriteria20ac5cfb-d23b-4000-ac3a-bc6152ea4a82 Writer Name Something" at bounding box center [378, 114] width 171 height 16
paste input "[PERSON_NAME]"
click at [437, 141] on button "Search" at bounding box center [442, 143] width 43 height 16
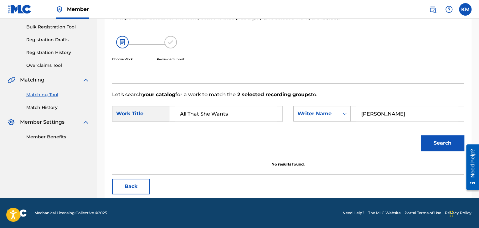
drag, startPoint x: 384, startPoint y: 114, endPoint x: 301, endPoint y: 116, distance: 83.6
click at [301, 116] on div "SearchWithCriteria20ac5cfb-d23b-4000-ac3a-bc6152ea4a82 Writer Name [PERSON_NAME]" at bounding box center [378, 114] width 171 height 16
type input "[PERSON_NAME]"
click at [454, 138] on button "Search" at bounding box center [442, 143] width 43 height 16
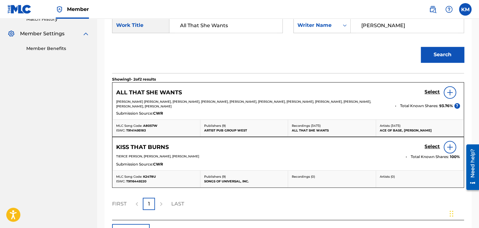
scroll to position [185, 0]
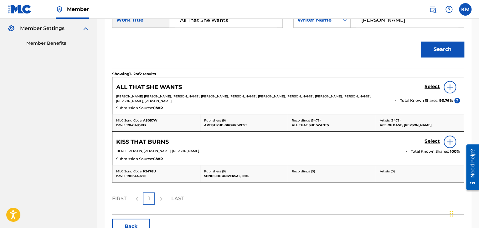
click at [434, 86] on h5 "Select" at bounding box center [431, 87] width 15 height 6
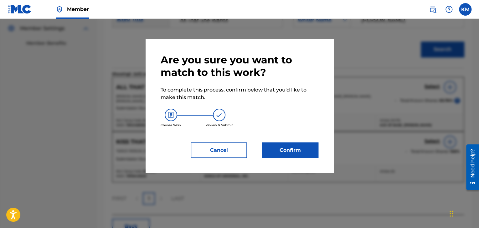
click at [268, 147] on button "Confirm" at bounding box center [290, 151] width 56 height 16
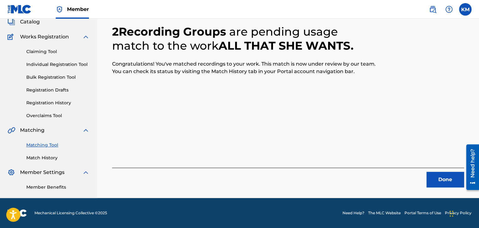
scroll to position [40, 0]
click at [442, 180] on button "Done" at bounding box center [445, 180] width 38 height 16
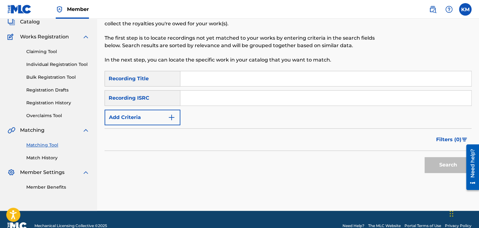
click at [240, 99] on input "Search Form" at bounding box center [325, 98] width 291 height 15
paste input "USSM10408520"
type input "USSM10408520"
click at [432, 167] on button "Search" at bounding box center [447, 165] width 47 height 16
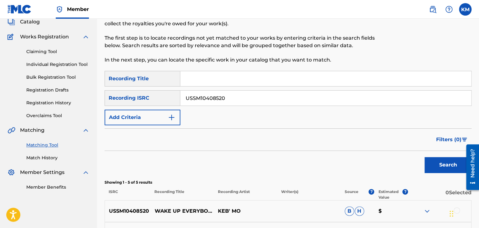
scroll to position [183, 0]
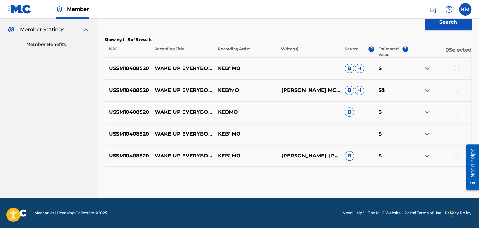
click at [457, 155] on div at bounding box center [456, 155] width 6 height 6
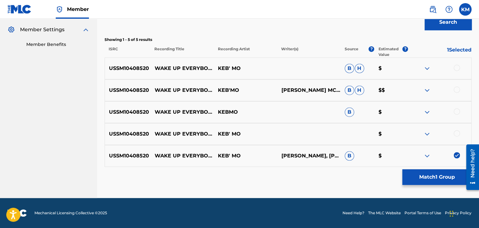
click at [455, 134] on div at bounding box center [456, 133] width 6 height 6
click at [455, 112] on div at bounding box center [456, 112] width 6 height 6
click at [454, 88] on div at bounding box center [456, 90] width 6 height 6
click at [453, 66] on div at bounding box center [439, 69] width 63 height 8
click at [456, 68] on div at bounding box center [456, 68] width 6 height 6
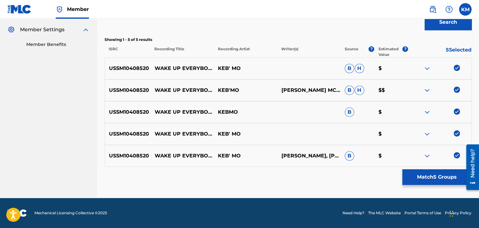
click at [430, 179] on button "Match 5 Groups" at bounding box center [436, 178] width 69 height 16
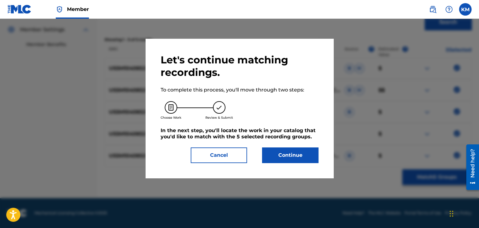
click at [289, 156] on button "Continue" at bounding box center [290, 156] width 56 height 16
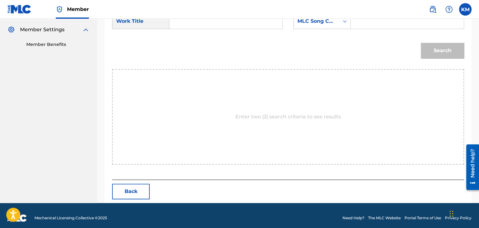
click at [186, 20] on input "Search Form" at bounding box center [226, 21] width 102 height 15
paste input "Wake Up Everybody"
type input "Wake Up Everybody"
click at [342, 23] on icon "Search Form" at bounding box center [344, 21] width 6 height 6
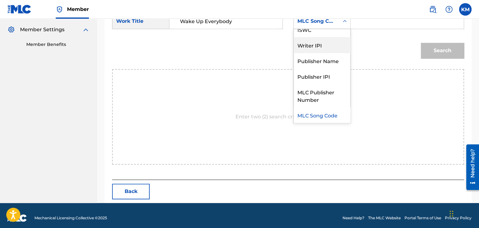
scroll to position [0, 0]
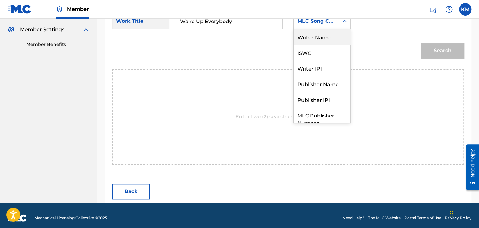
click at [332, 38] on div "Writer Name" at bounding box center [321, 37] width 57 height 16
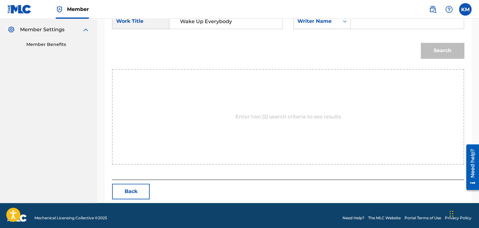
click at [360, 24] on input "Search Form" at bounding box center [407, 21] width 102 height 15
paste input "[PERSON_NAME]"
click at [437, 51] on button "Search" at bounding box center [442, 51] width 43 height 16
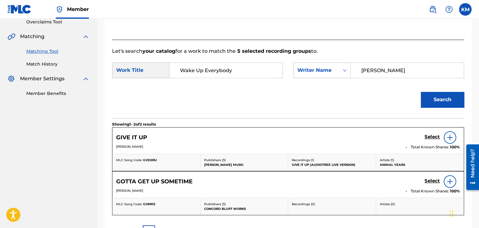
scroll to position [121, 0]
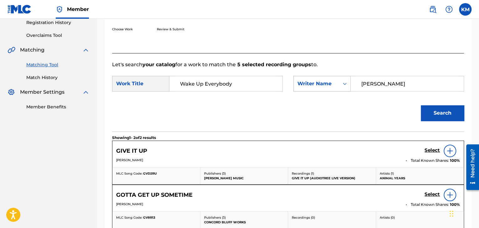
drag, startPoint x: 388, startPoint y: 81, endPoint x: 312, endPoint y: 83, distance: 75.4
click at [313, 83] on div "SearchWithCriteria9d107f5a-b64d-4ff3-8d43-3299ad015605 Writer Name [PERSON_NAME]" at bounding box center [378, 84] width 171 height 16
paste input "[PERSON_NAME]"
click at [430, 117] on button "Search" at bounding box center [442, 113] width 43 height 16
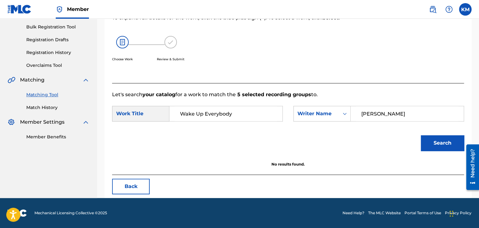
scroll to position [91, 0]
drag, startPoint x: 394, startPoint y: 114, endPoint x: 299, endPoint y: 118, distance: 95.2
click at [306, 118] on div "SearchWithCriteria9d107f5a-b64d-4ff3-8d43-3299ad015605 Writer Name [PERSON_NAME]" at bounding box center [378, 114] width 171 height 16
paste input "[PERSON_NAME]"
type input "[PERSON_NAME]"
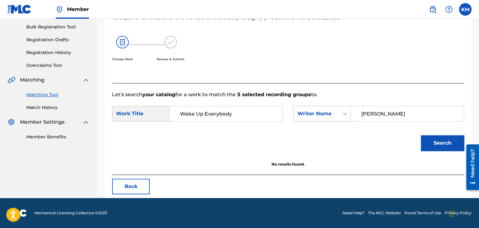
click at [426, 138] on button "Search" at bounding box center [442, 143] width 43 height 16
click at [45, 105] on link "Match History" at bounding box center [57, 108] width 63 height 7
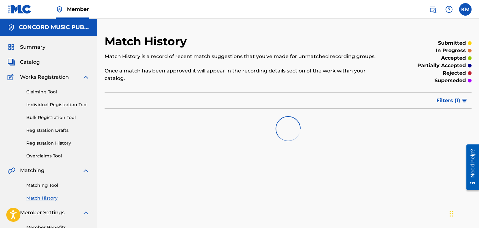
click at [51, 186] on link "Matching Tool" at bounding box center [57, 185] width 63 height 7
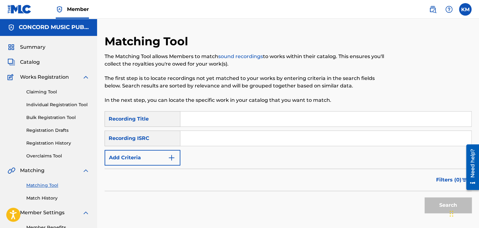
click at [196, 140] on input "Search Form" at bounding box center [325, 138] width 291 height 15
paste input "USHM10743604"
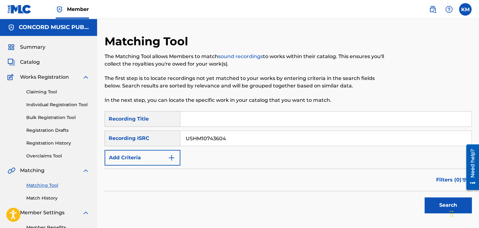
type input "USHM10743604"
click at [429, 204] on button "Search" at bounding box center [447, 206] width 47 height 16
click at [48, 198] on link "Match History" at bounding box center [57, 198] width 63 height 7
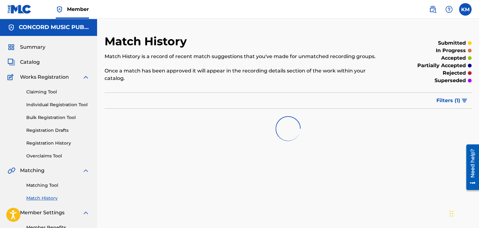
click at [50, 183] on link "Matching Tool" at bounding box center [57, 185] width 63 height 7
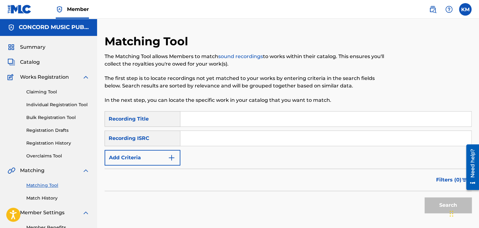
click at [196, 136] on input "Search Form" at bounding box center [325, 138] width 291 height 15
paste input "TCADA1775209"
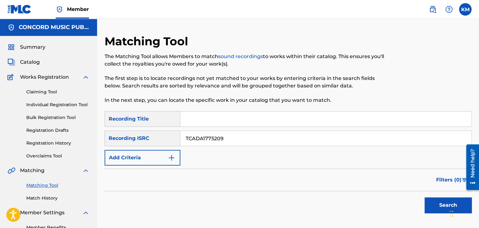
type input "TCADA1775209"
click at [433, 202] on button "Search" at bounding box center [447, 206] width 47 height 16
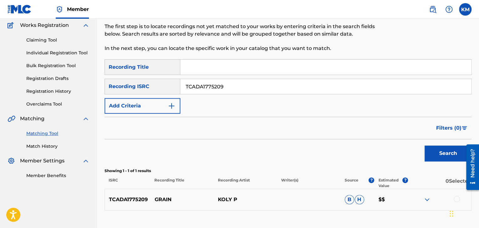
scroll to position [96, 0]
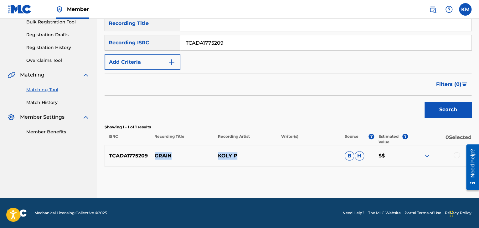
drag, startPoint x: 153, startPoint y: 154, endPoint x: 256, endPoint y: 163, distance: 103.3
click at [256, 163] on div "TCADA1775209 GRAIN KOLY P B H $$" at bounding box center [288, 156] width 367 height 22
copy div "GRAIN KOLY P"
click at [466, 8] on label at bounding box center [465, 9] width 13 height 13
click at [465, 9] on input "[PERSON_NAME] Matheson [EMAIL_ADDRESS][PERSON_NAME][DOMAIN_NAME] Notification P…" at bounding box center [465, 9] width 0 height 0
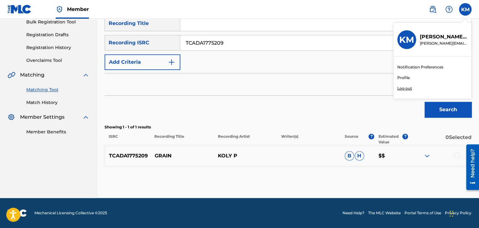
click at [406, 87] on p "Log out" at bounding box center [404, 89] width 15 height 6
click at [465, 9] on input "[PERSON_NAME] Matheson [EMAIL_ADDRESS][PERSON_NAME][DOMAIN_NAME] Notification P…" at bounding box center [465, 9] width 0 height 0
